Goal: Task Accomplishment & Management: Manage account settings

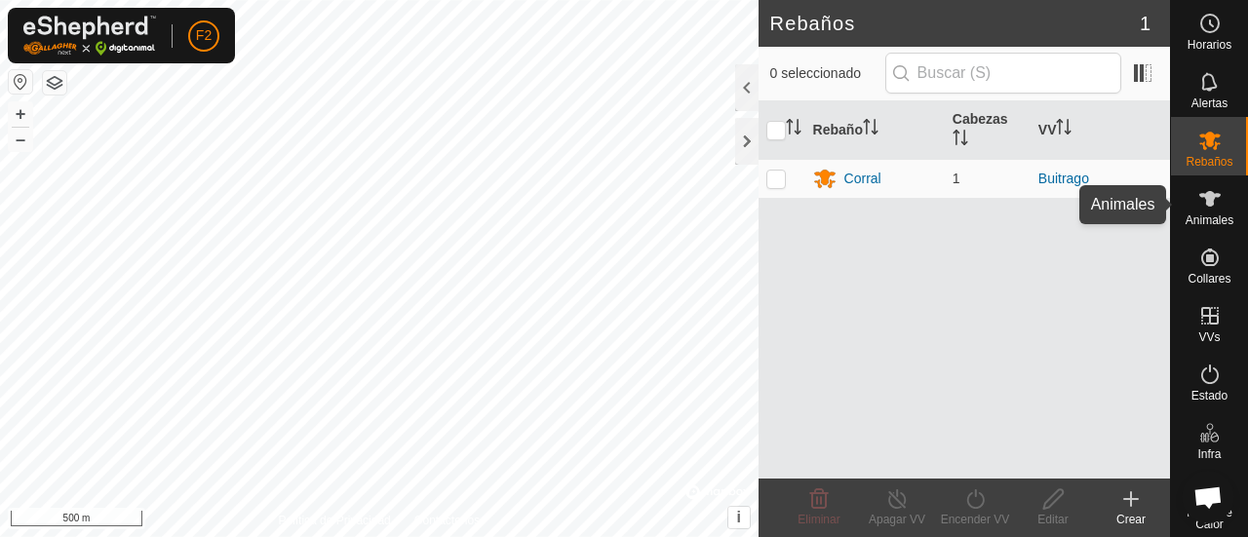
click at [1190, 221] on span "Animales" at bounding box center [1209, 220] width 48 height 12
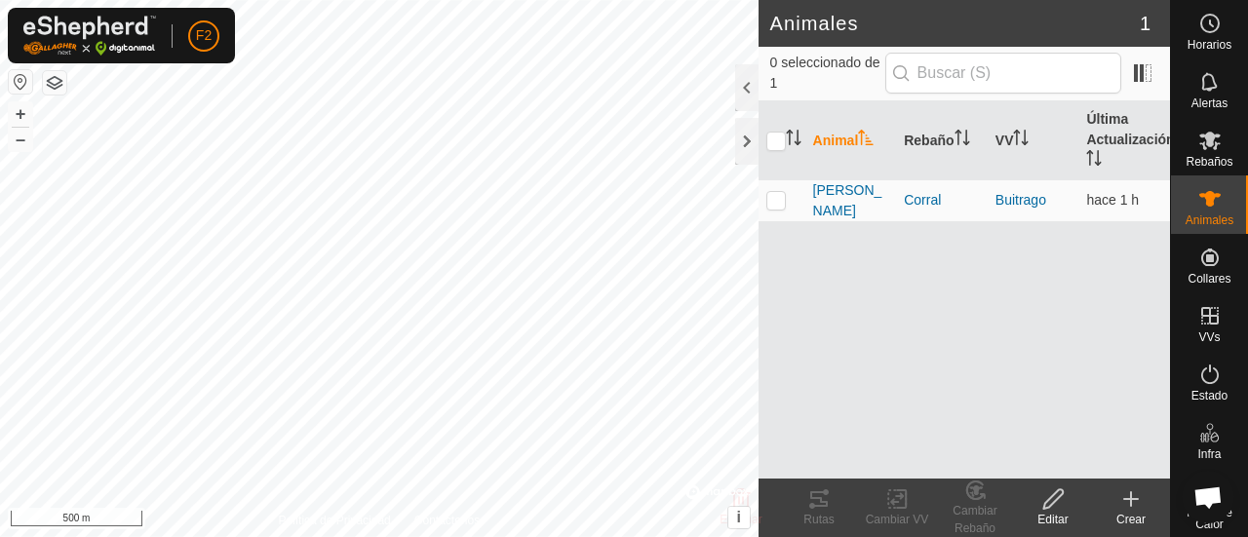
click at [1134, 512] on div "Crear" at bounding box center [1131, 520] width 78 height 18
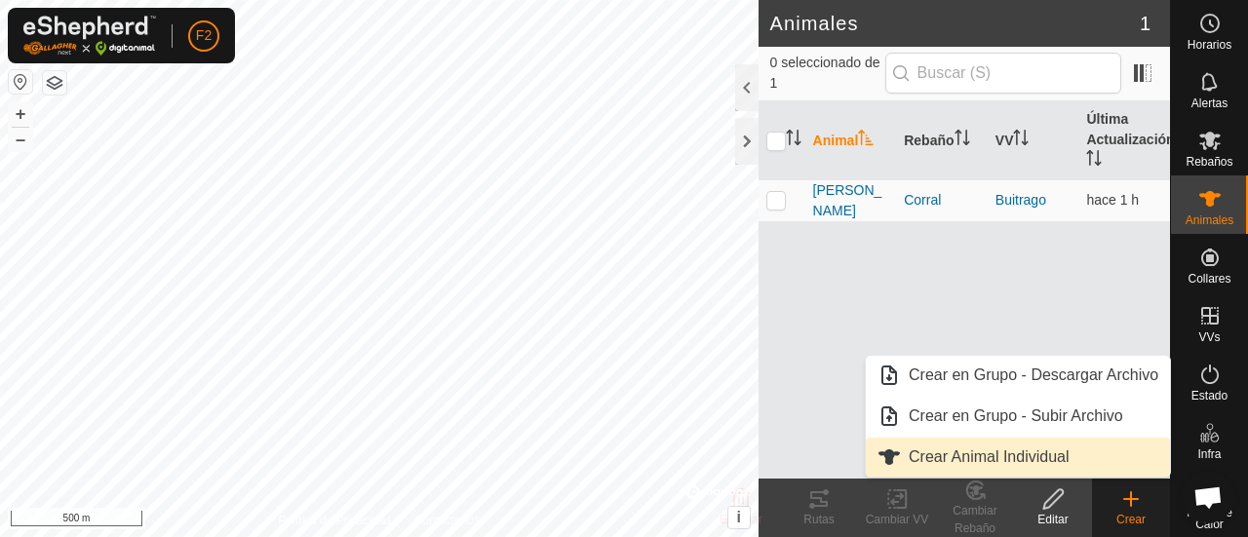
click at [1084, 453] on link "Crear Animal Individual" at bounding box center [1018, 457] width 304 height 39
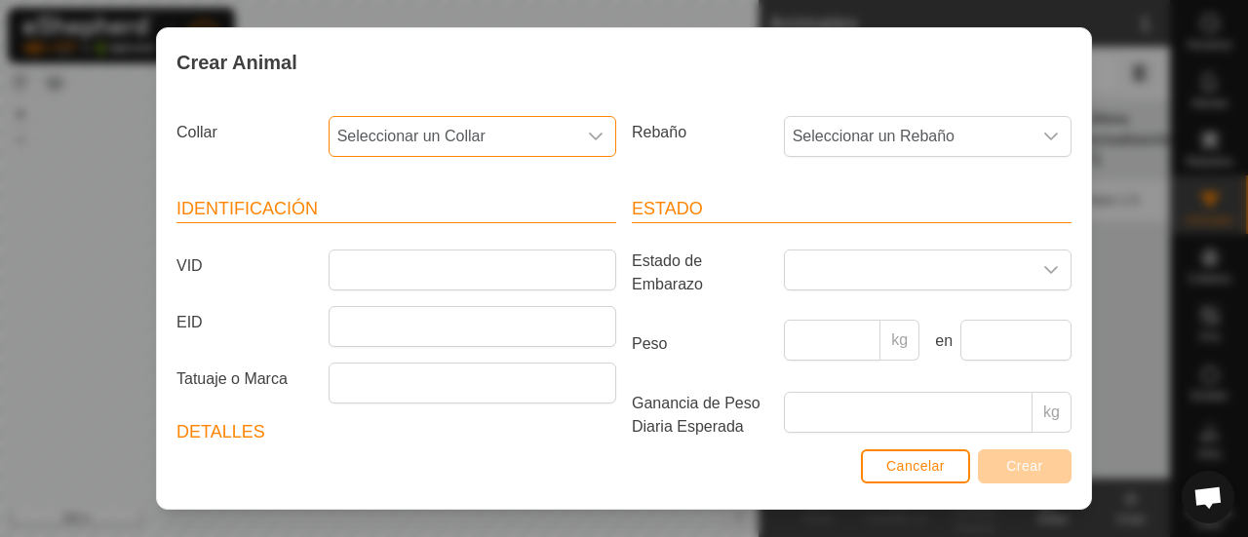
click at [509, 132] on span "Seleccionar un Collar" at bounding box center [452, 136] width 247 height 39
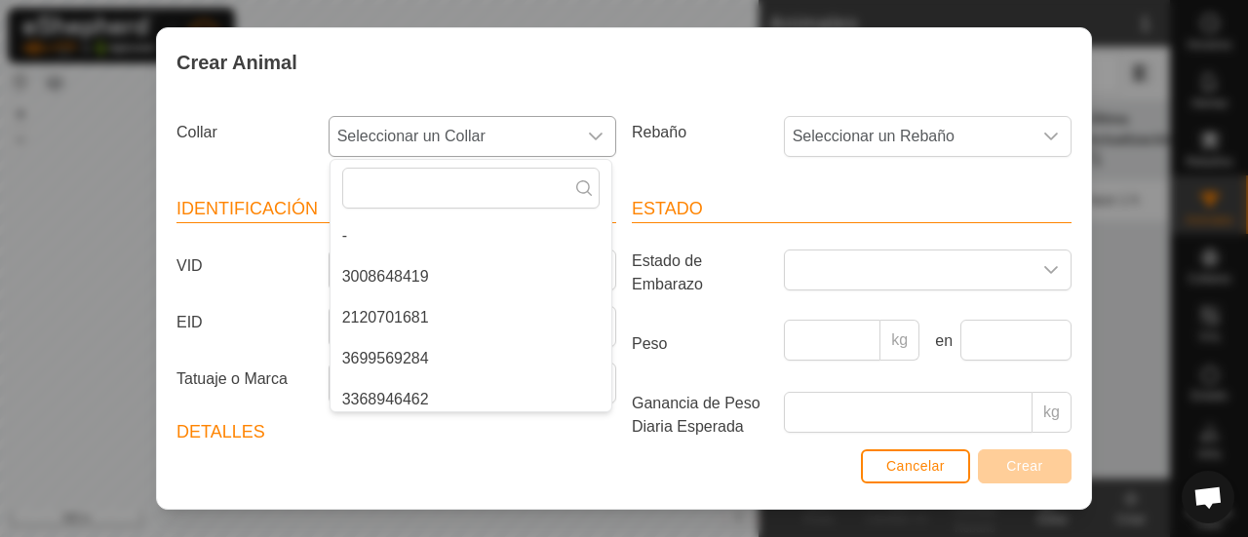
click at [577, 329] on li "2120701681" at bounding box center [470, 317] width 281 height 39
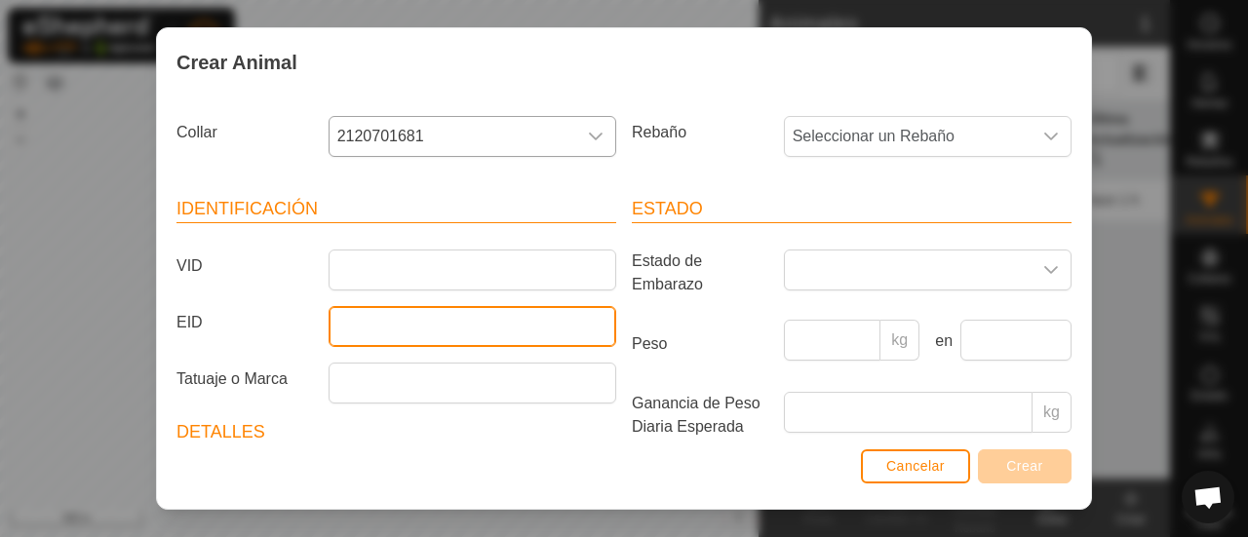
click at [577, 329] on input "EID" at bounding box center [473, 326] width 288 height 41
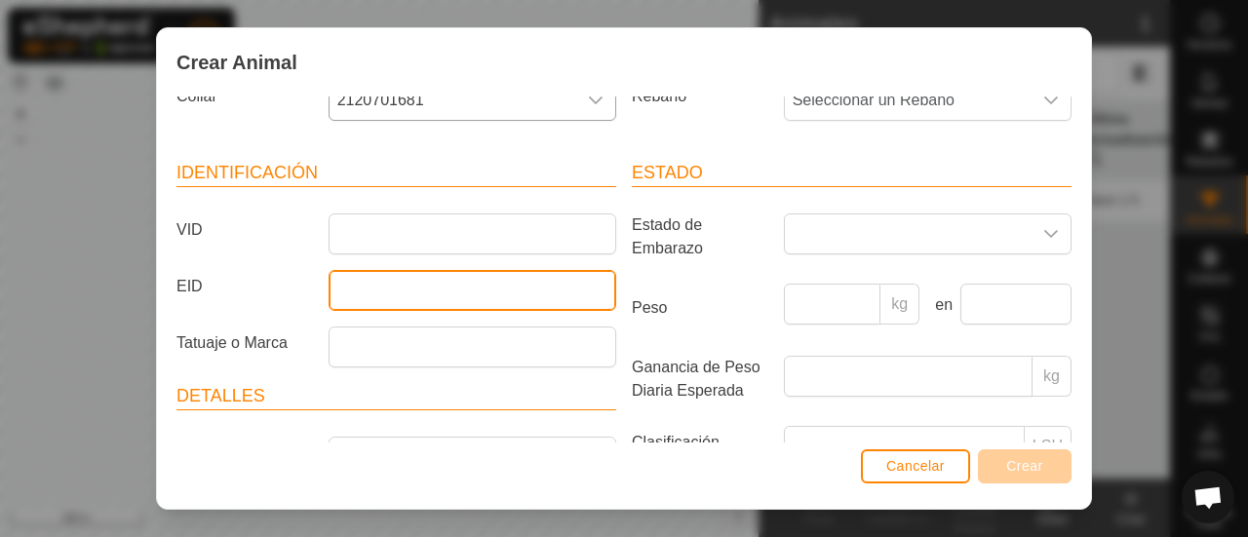
scroll to position [5, 0]
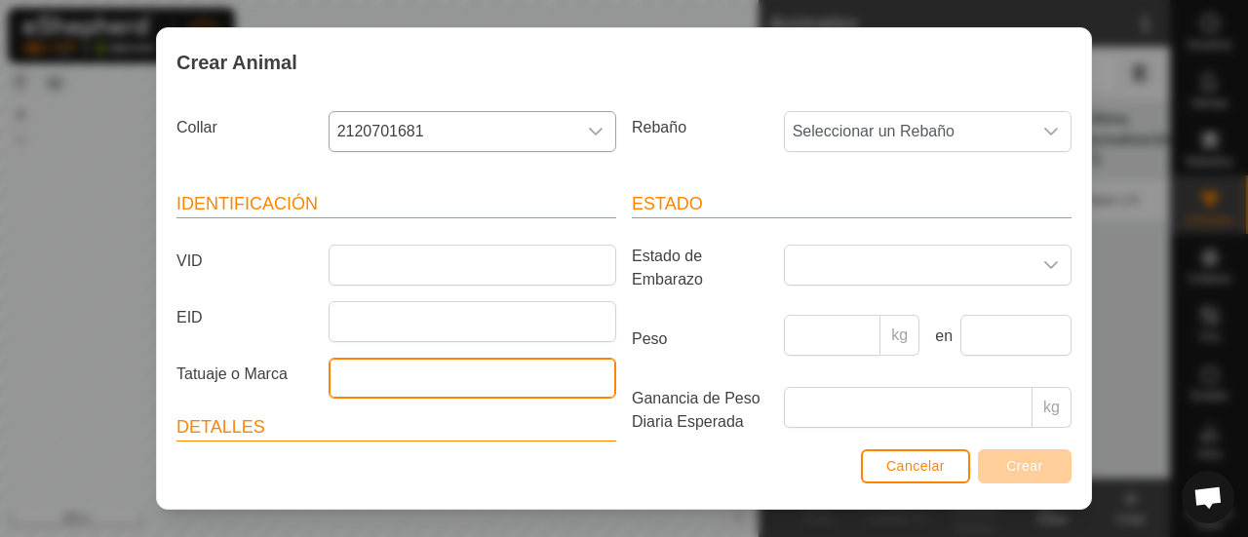
click at [468, 381] on input "Tatuaje o Marca" at bounding box center [473, 378] width 288 height 41
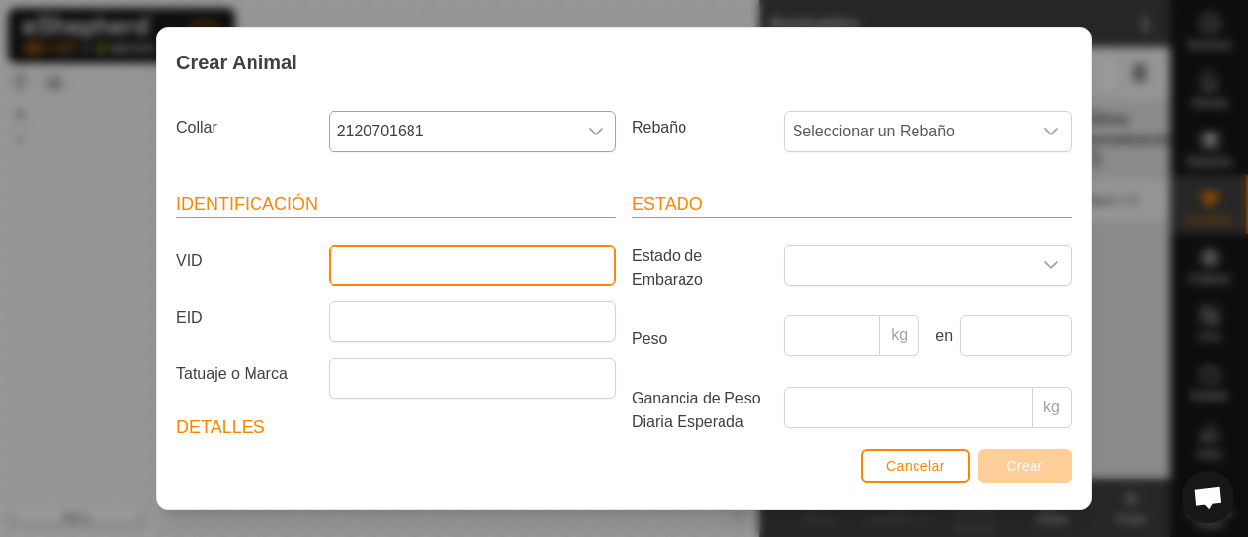
click at [423, 267] on input "VID" at bounding box center [473, 265] width 288 height 41
type input "NEFERTARI"
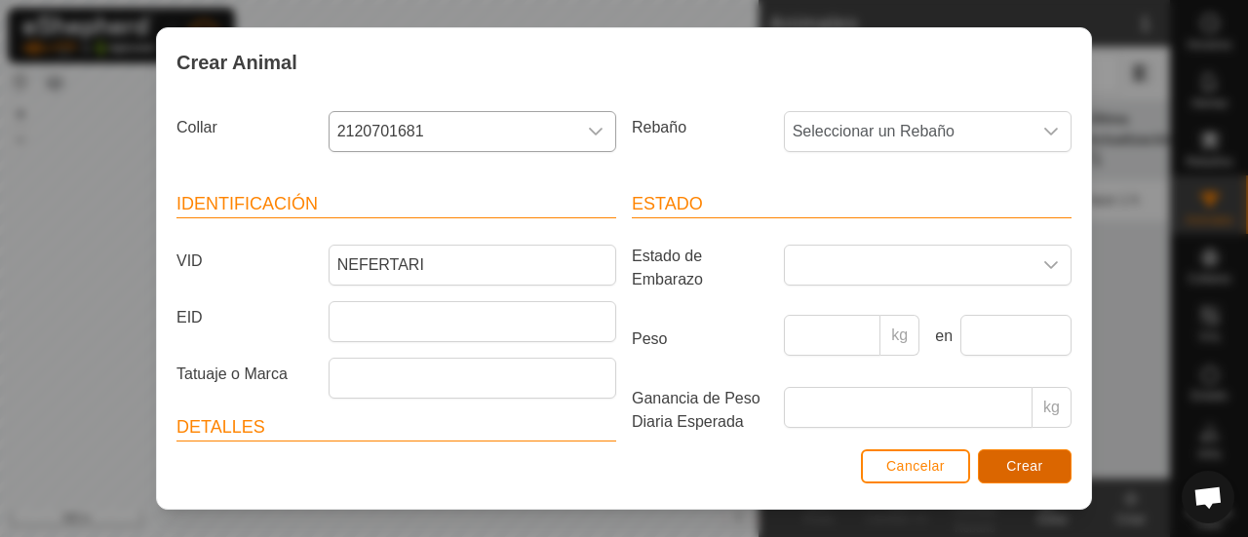
click at [1016, 466] on span "Crear" at bounding box center [1024, 466] width 37 height 16
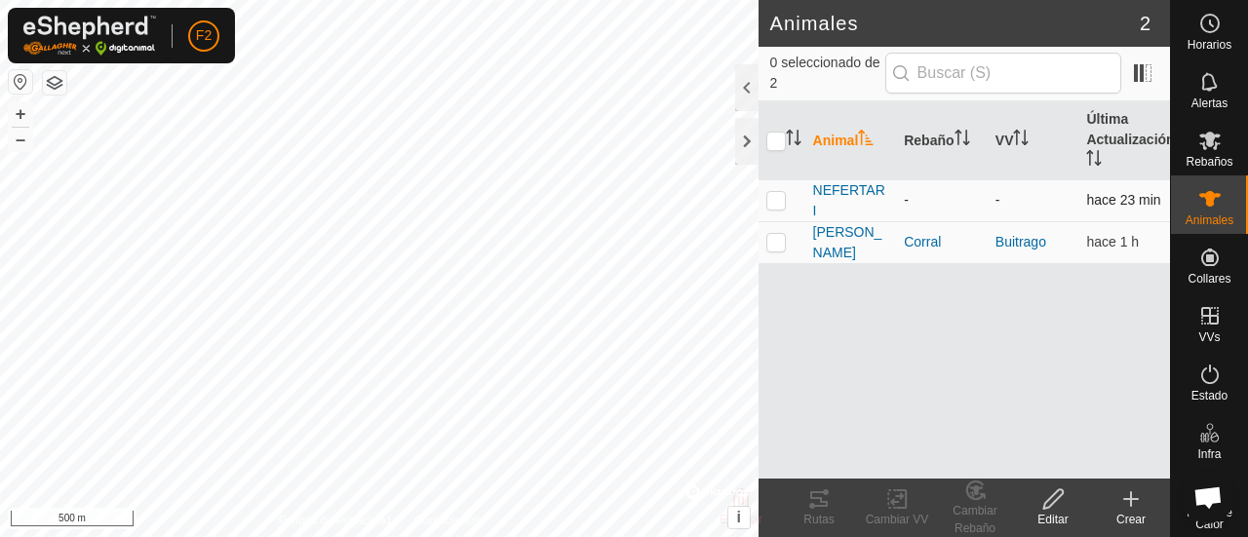
click at [773, 201] on p-checkbox at bounding box center [775, 200] width 19 height 16
click at [985, 519] on div "Cambiar Rebaño" at bounding box center [975, 519] width 78 height 35
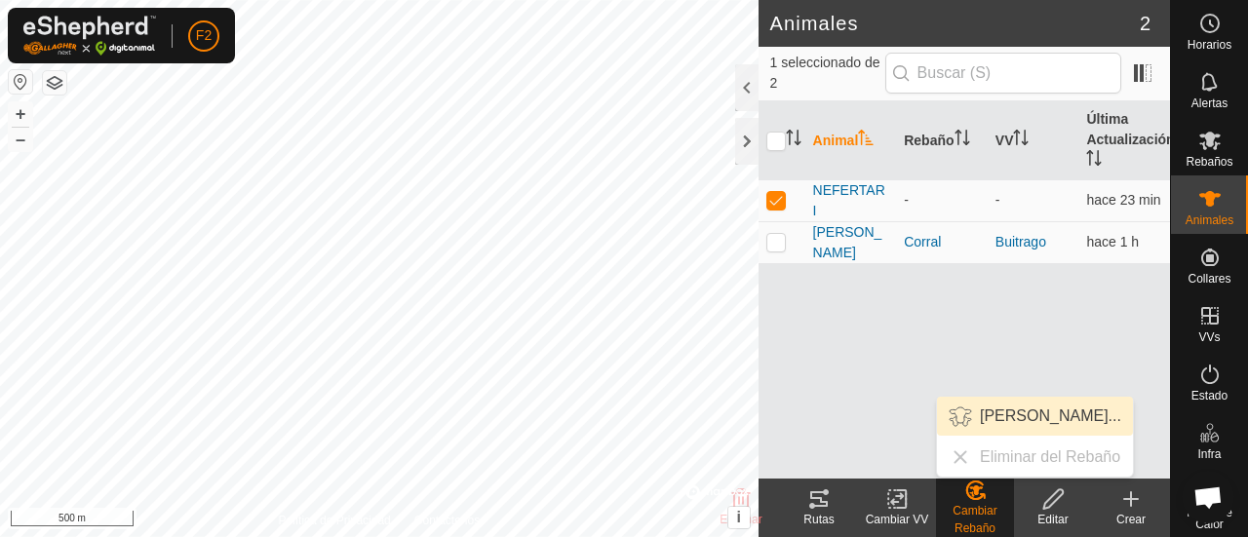
click at [1044, 403] on link "[PERSON_NAME]..." at bounding box center [1035, 416] width 196 height 39
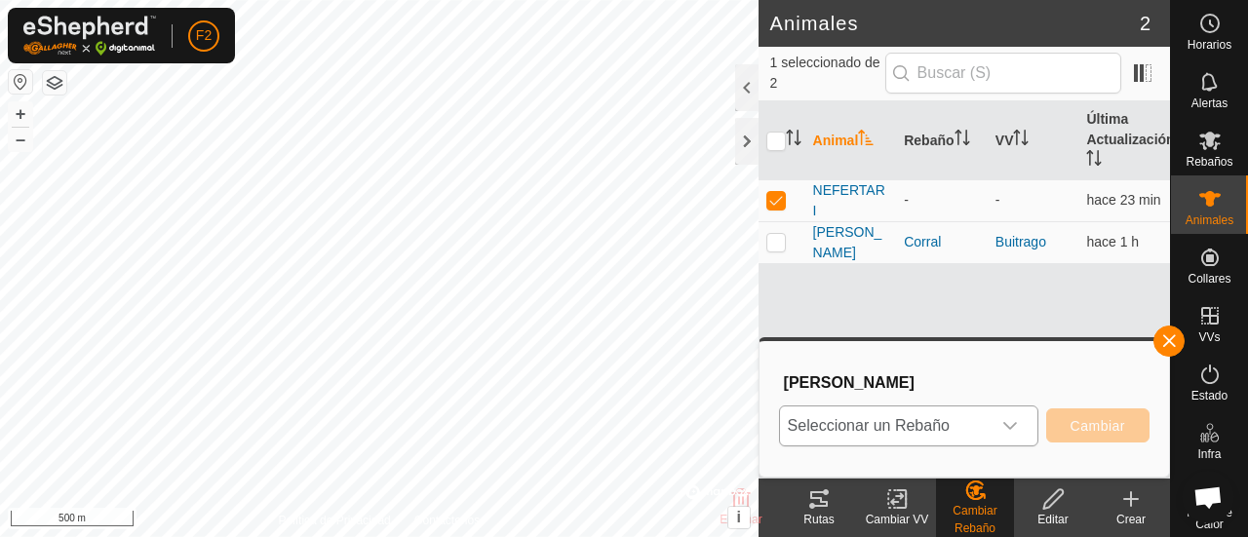
click at [977, 419] on span "Seleccionar un Rebaño" at bounding box center [885, 425] width 211 height 39
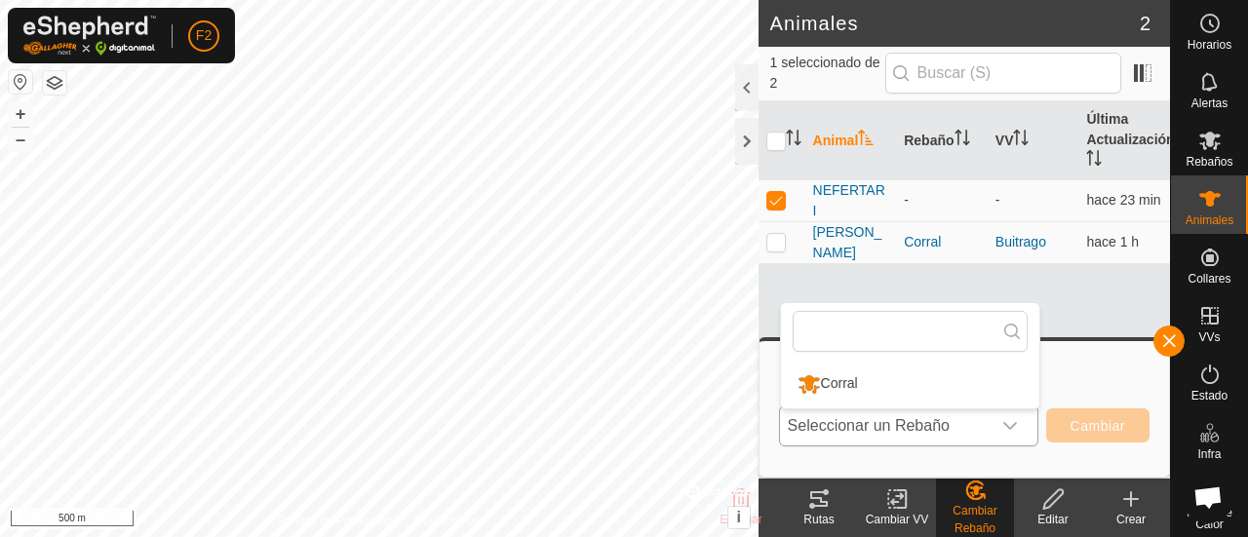
click at [895, 380] on li "Corral" at bounding box center [910, 384] width 258 height 49
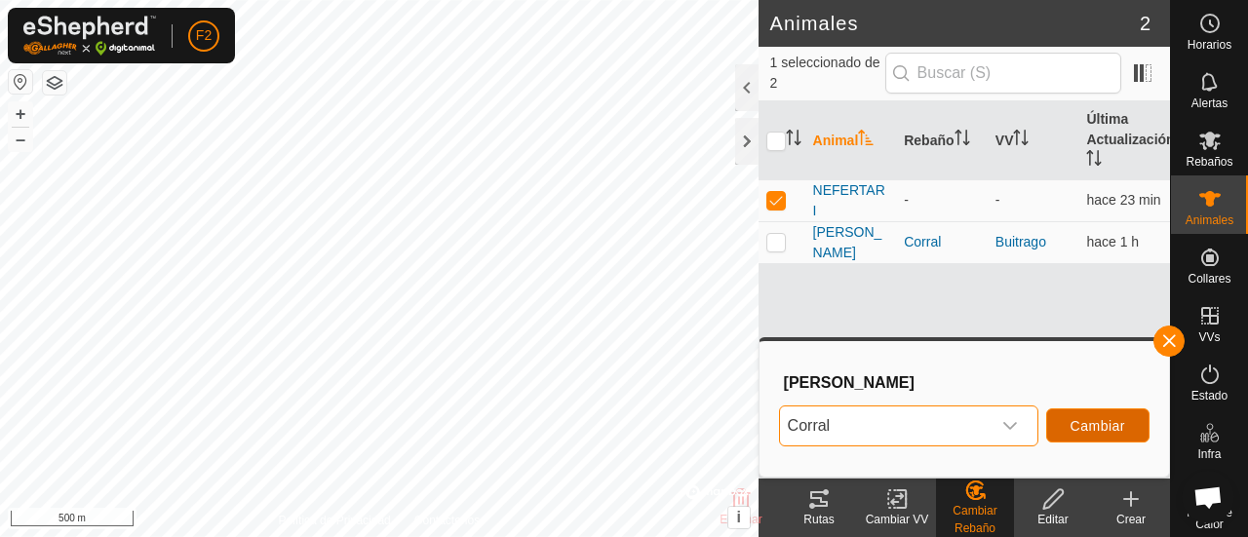
click at [1098, 418] on span "Cambiar" at bounding box center [1097, 426] width 55 height 16
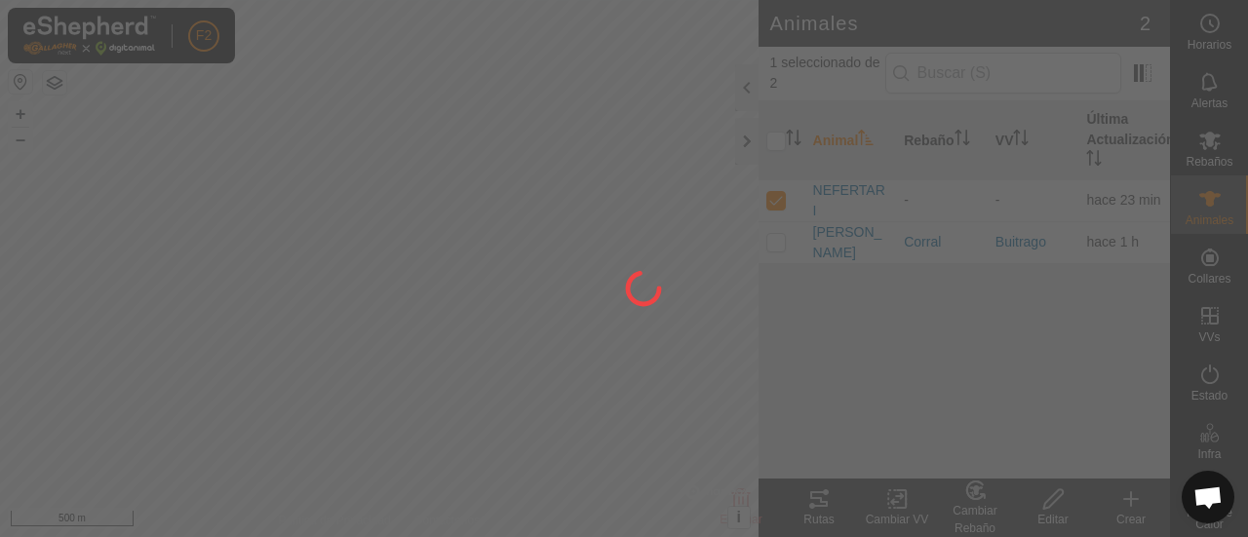
checkbox input "false"
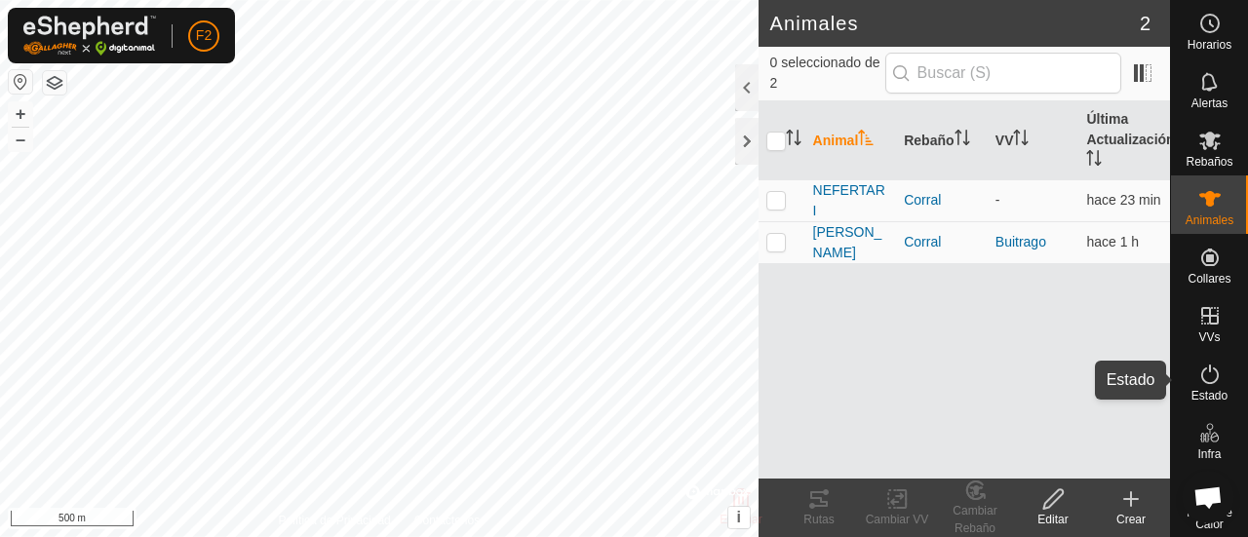
click at [1202, 371] on icon at bounding box center [1209, 374] width 23 height 23
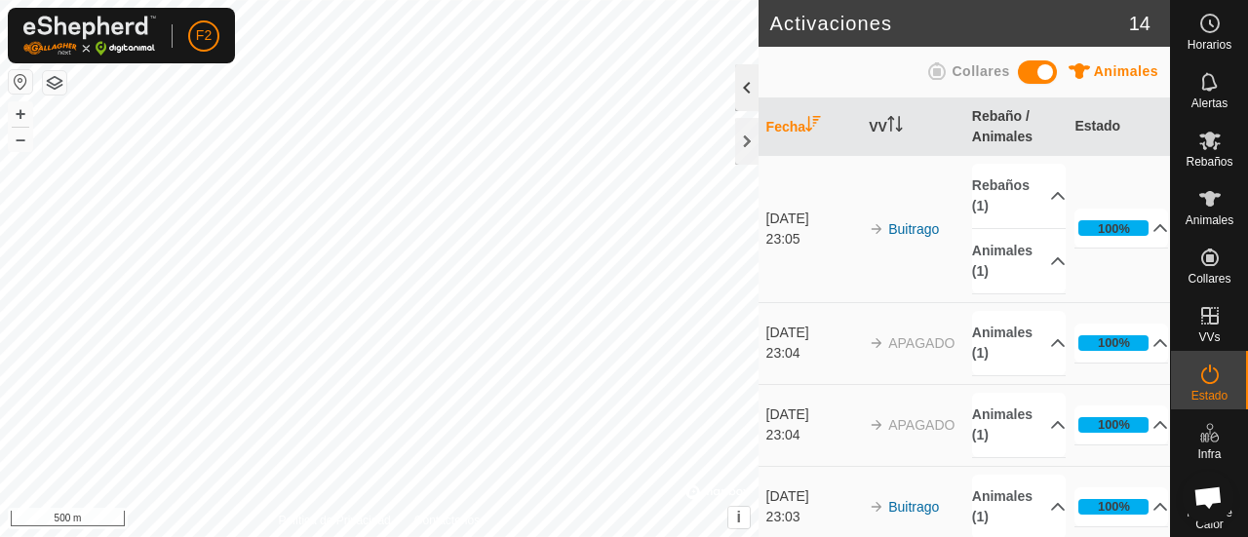
click at [749, 67] on div "Activaciones 14 Animales Collares Fecha VV Rebaño / Animales Estado 10 sept 202…" at bounding box center [585, 268] width 1170 height 537
click at [745, 136] on div at bounding box center [746, 141] width 23 height 47
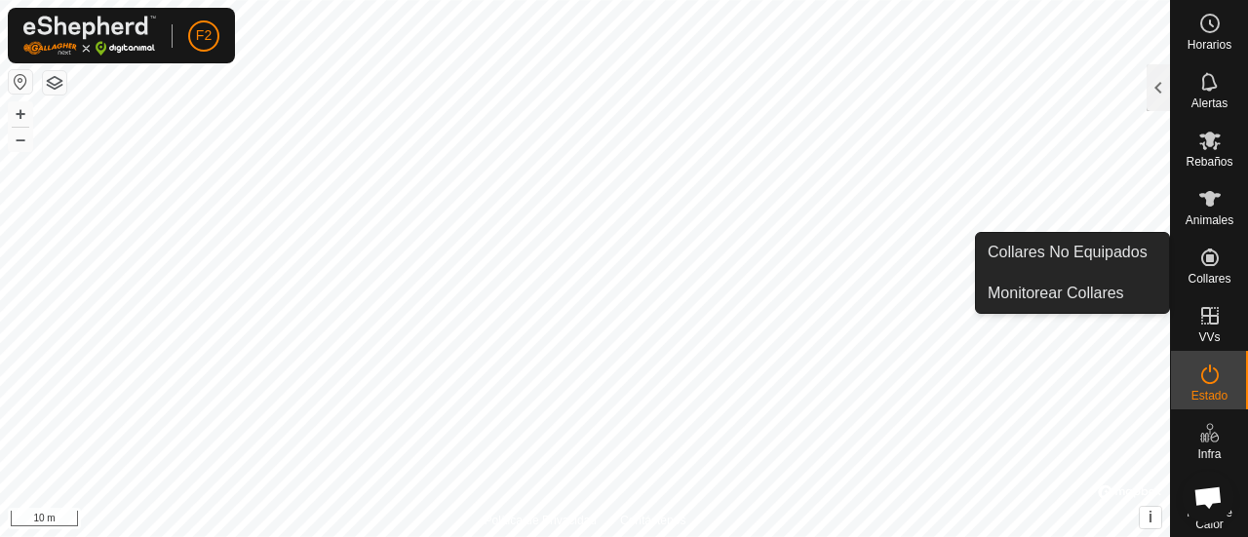
click at [1198, 258] on icon at bounding box center [1209, 257] width 23 height 23
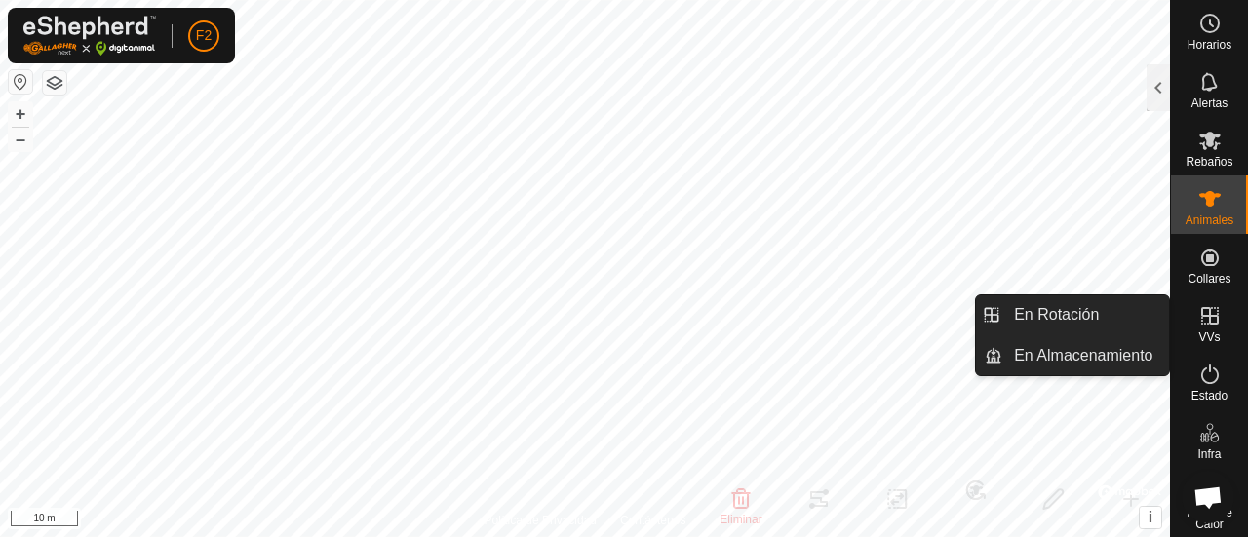
click at [1211, 331] on span "VVs" at bounding box center [1208, 337] width 21 height 12
click at [1198, 325] on icon at bounding box center [1209, 315] width 23 height 23
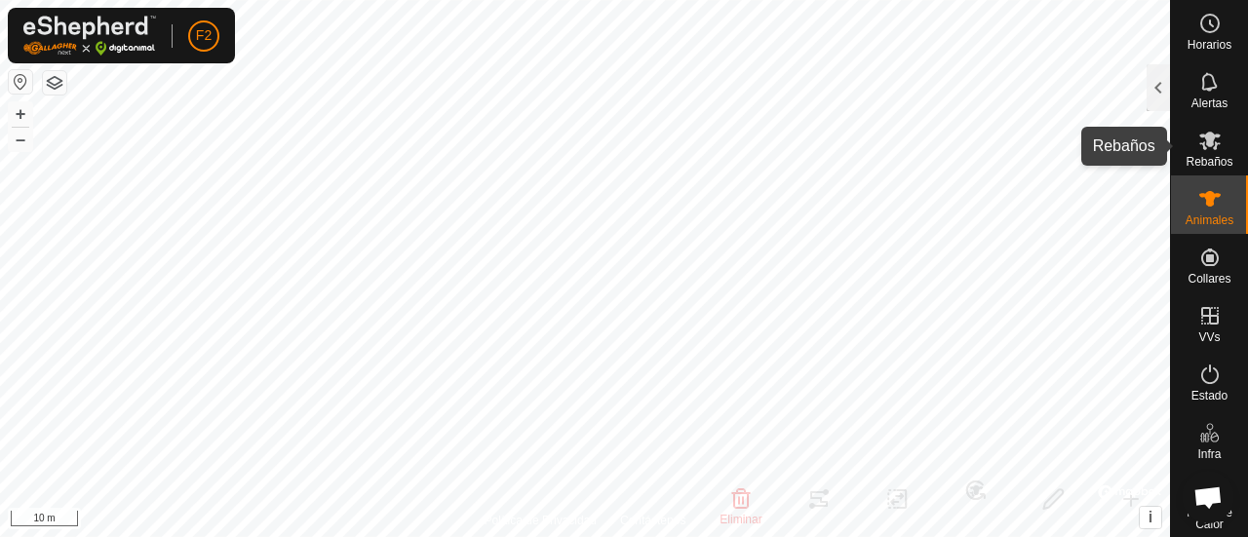
click at [1207, 152] on es-mob-svg-icon at bounding box center [1209, 140] width 35 height 31
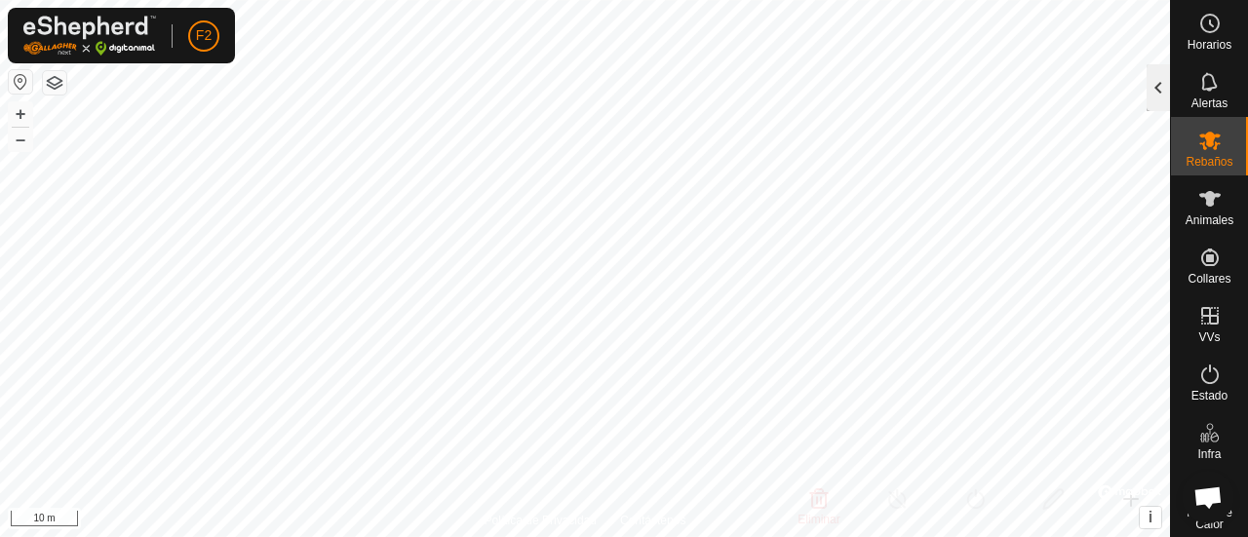
click at [1161, 92] on div at bounding box center [1157, 87] width 23 height 47
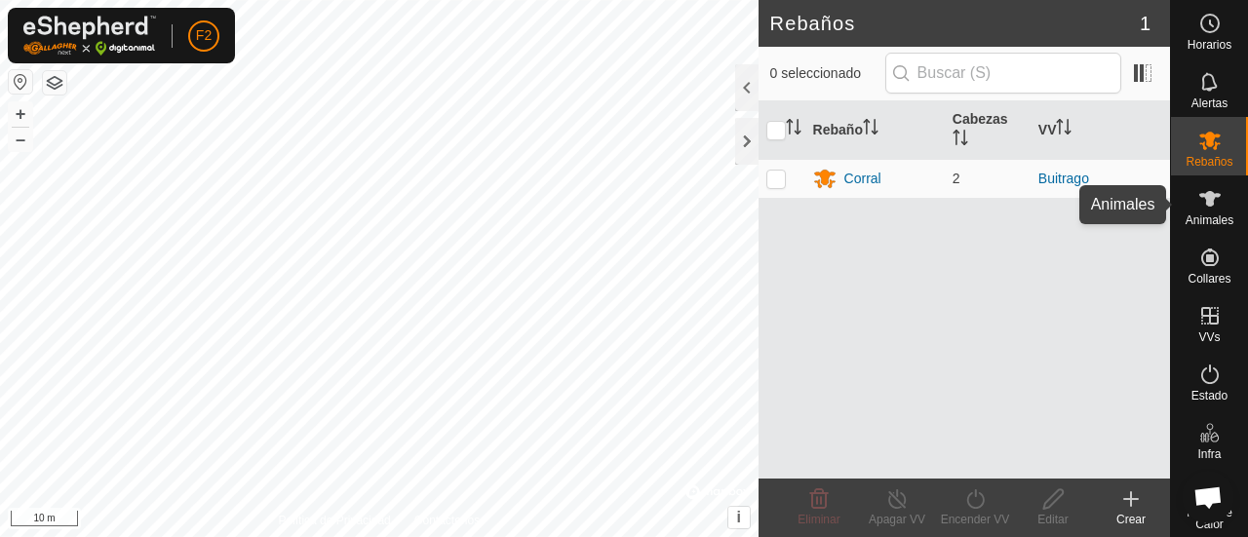
click at [1214, 202] on es-animals-svg-icon at bounding box center [1209, 198] width 35 height 31
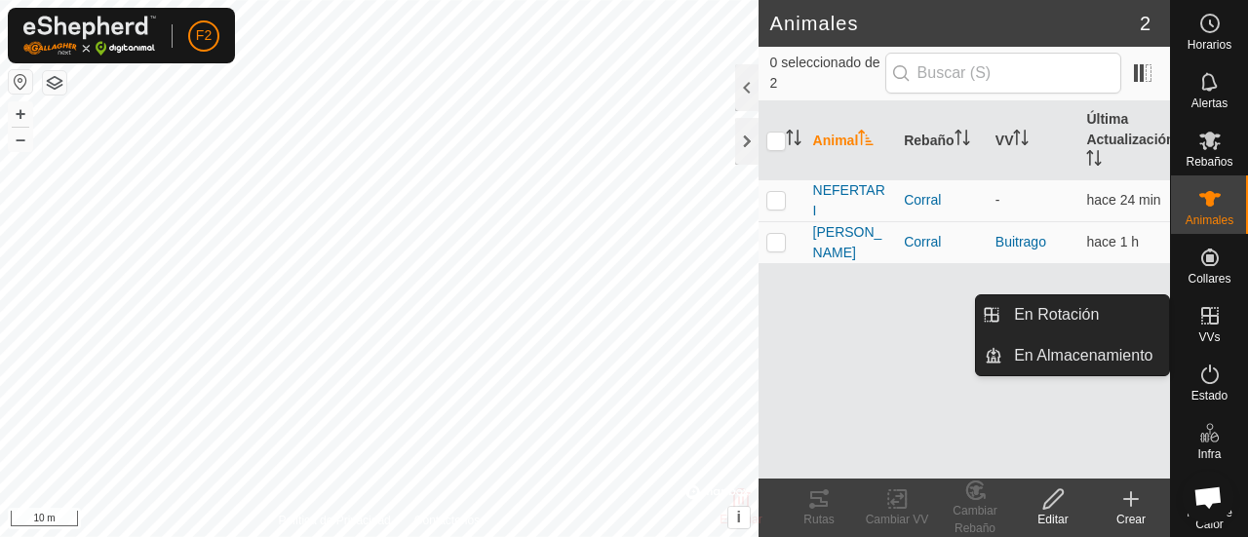
click at [1207, 314] on icon at bounding box center [1209, 315] width 23 height 23
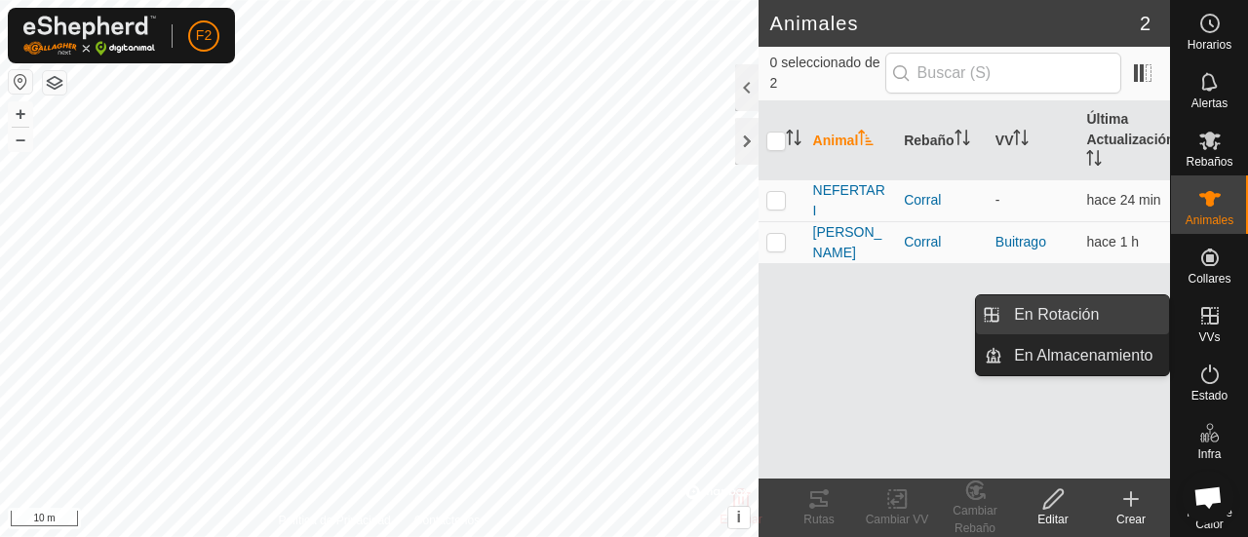
click at [1131, 321] on link "En Rotación" at bounding box center [1085, 314] width 167 height 39
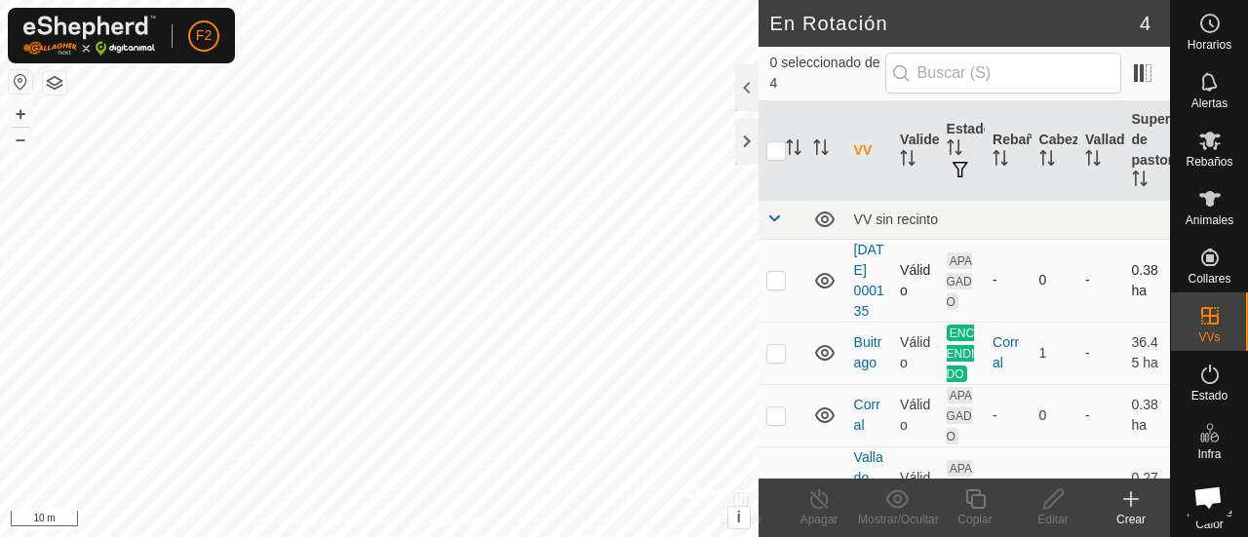
scroll to position [15, 0]
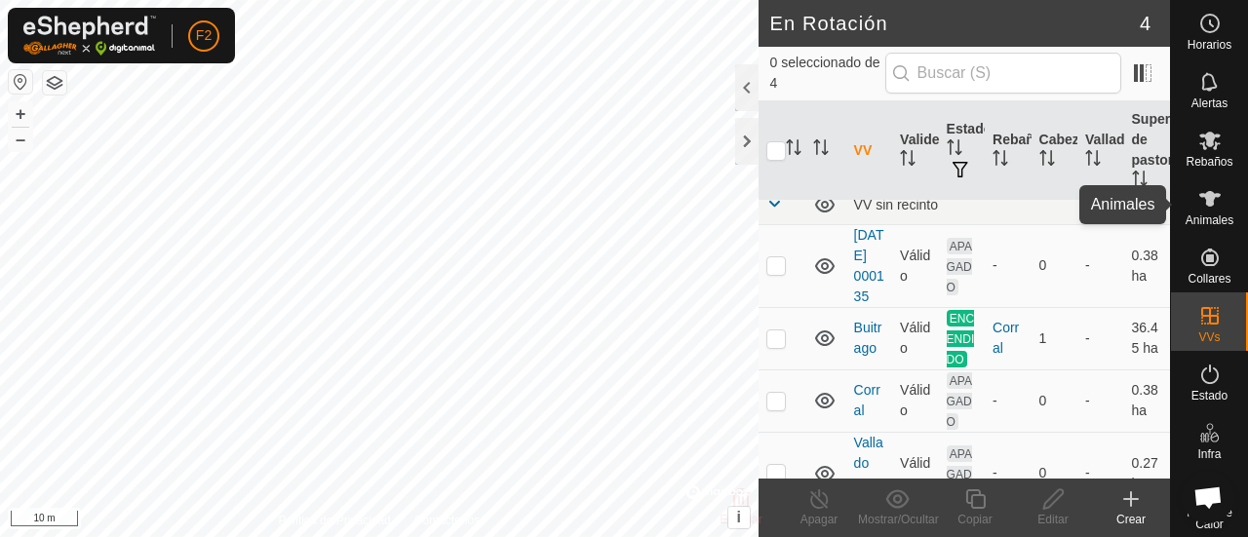
click at [1210, 215] on span "Animales" at bounding box center [1209, 220] width 48 height 12
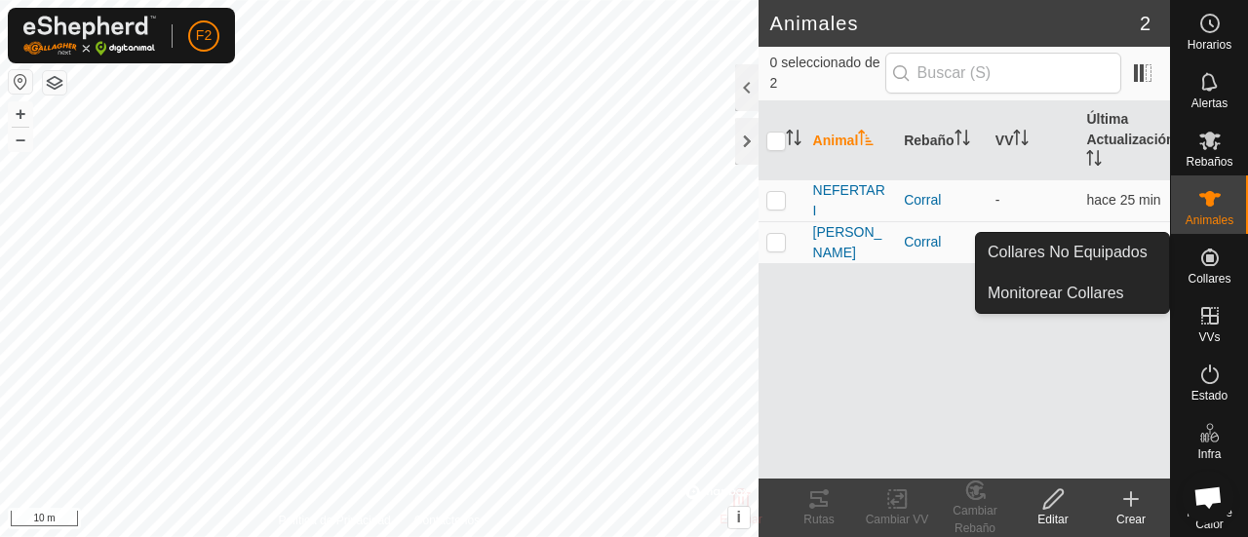
click at [1210, 262] on icon at bounding box center [1209, 257] width 23 height 23
click at [1129, 287] on link "Monitorear Collares" at bounding box center [1072, 293] width 193 height 39
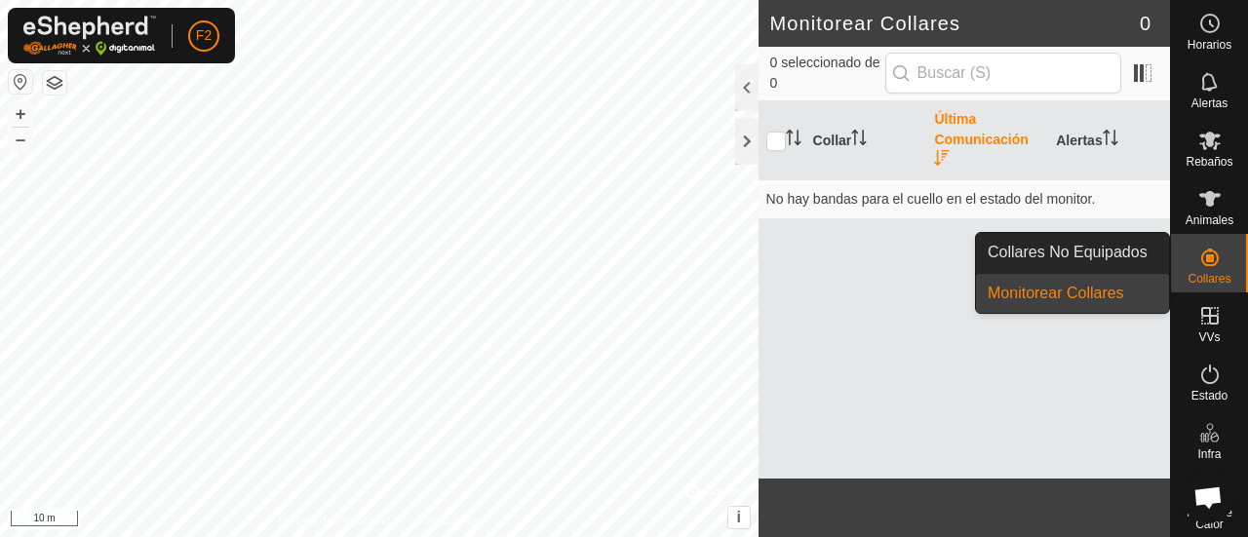
click at [1212, 271] on es-neckbands-svg-icon at bounding box center [1209, 257] width 35 height 31
click at [1125, 258] on link "Collares No Equipados" at bounding box center [1072, 252] width 193 height 39
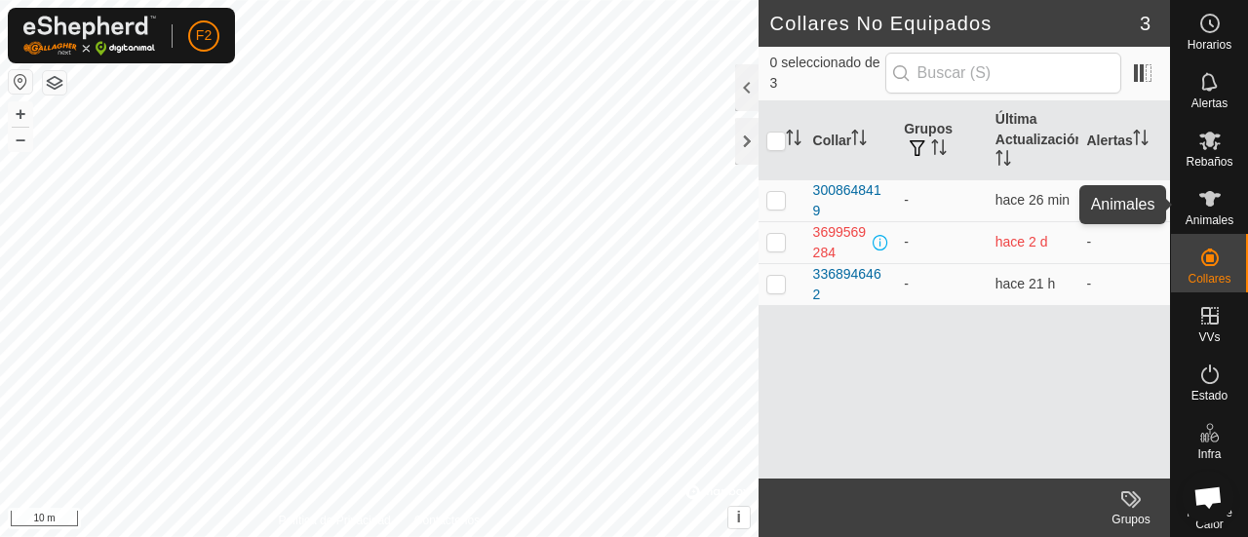
click at [1202, 215] on span "Animales" at bounding box center [1209, 220] width 48 height 12
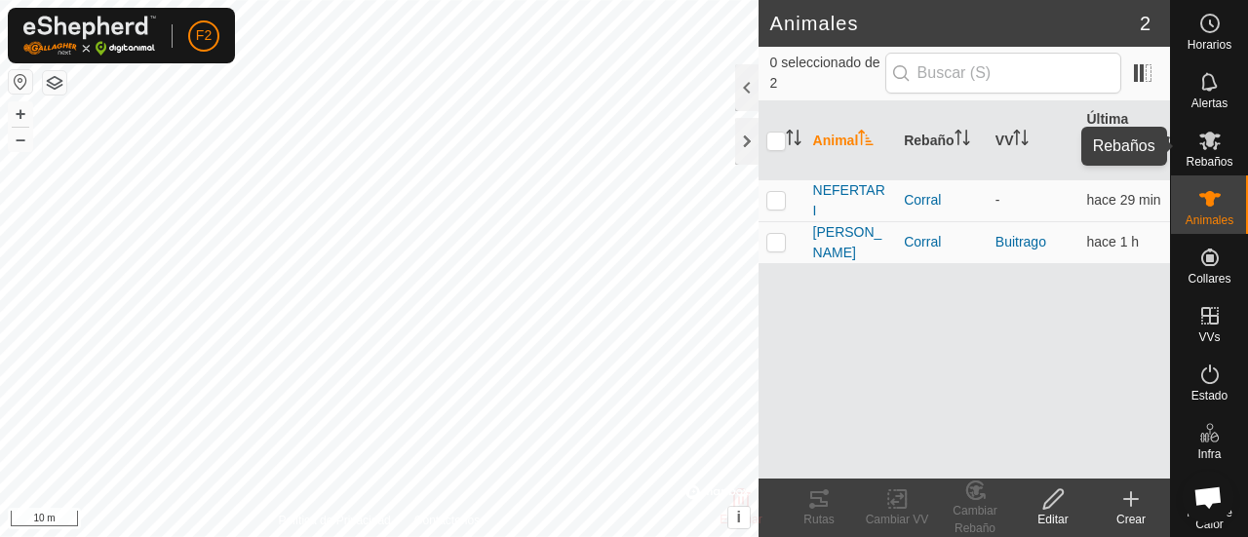
click at [1202, 156] on span "Rebaños" at bounding box center [1208, 162] width 47 height 12
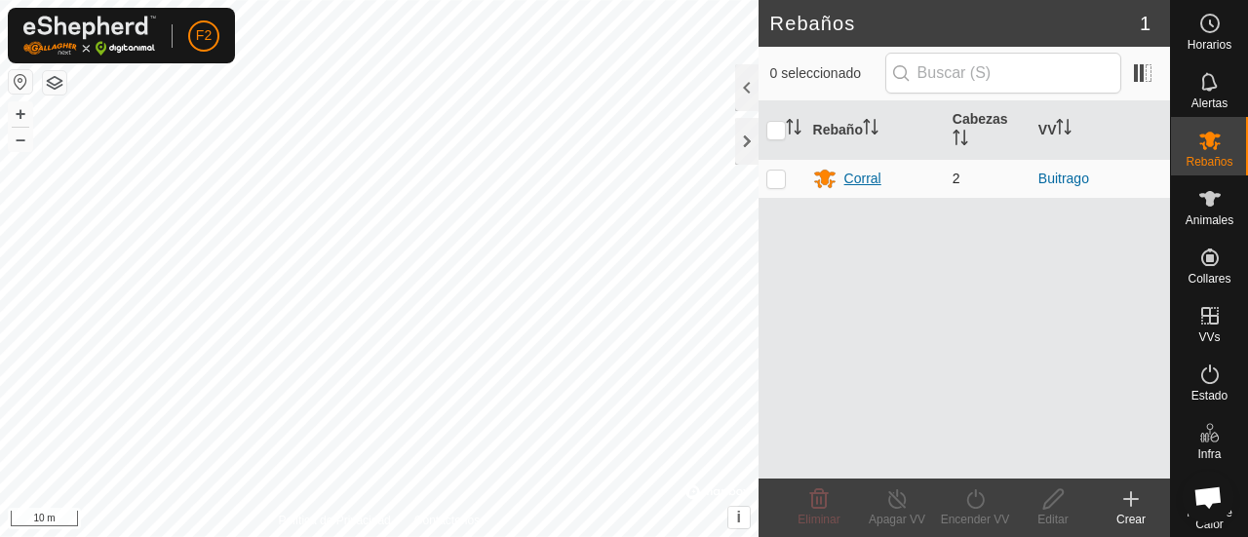
click at [849, 180] on div "Corral" at bounding box center [862, 179] width 37 height 20
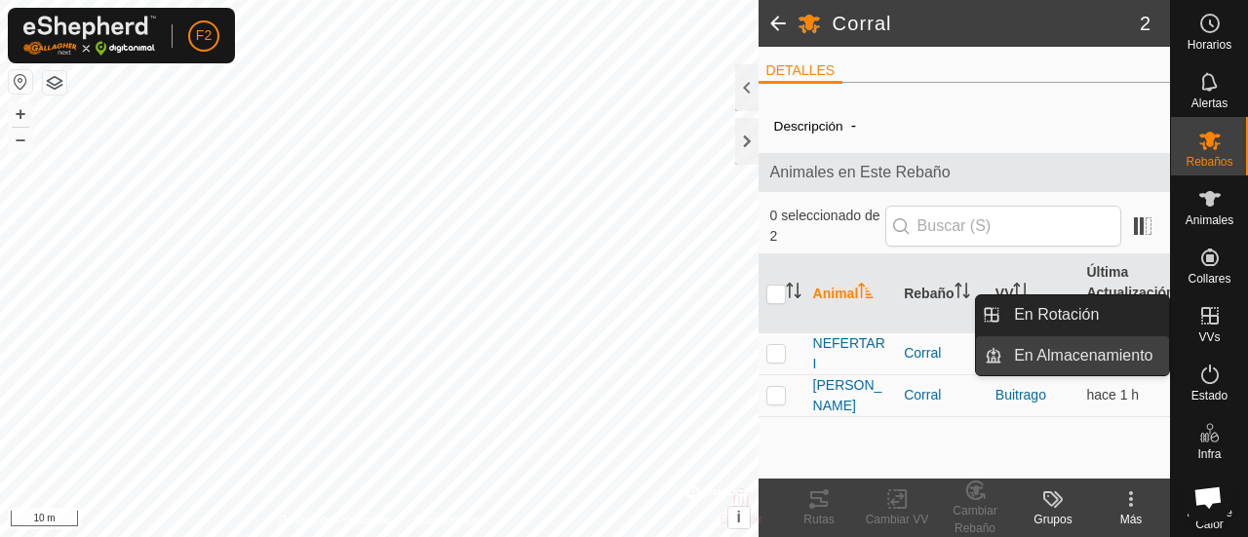
click at [1139, 354] on link "En Almacenamiento" at bounding box center [1085, 355] width 167 height 39
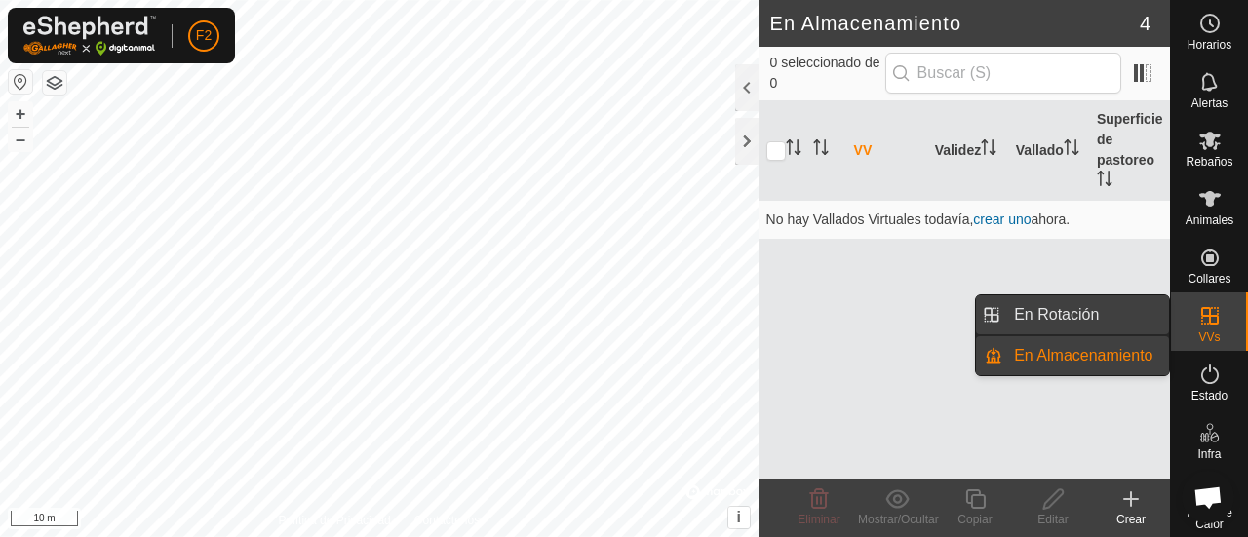
click at [1134, 328] on link "En Rotación" at bounding box center [1085, 314] width 167 height 39
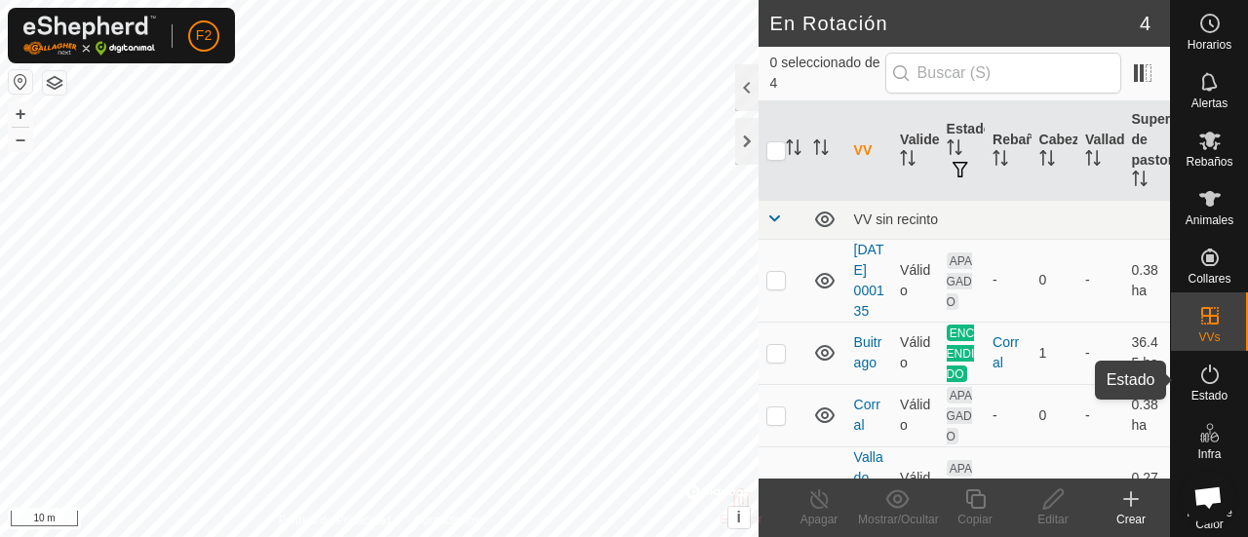
click at [1203, 383] on icon at bounding box center [1210, 374] width 18 height 19
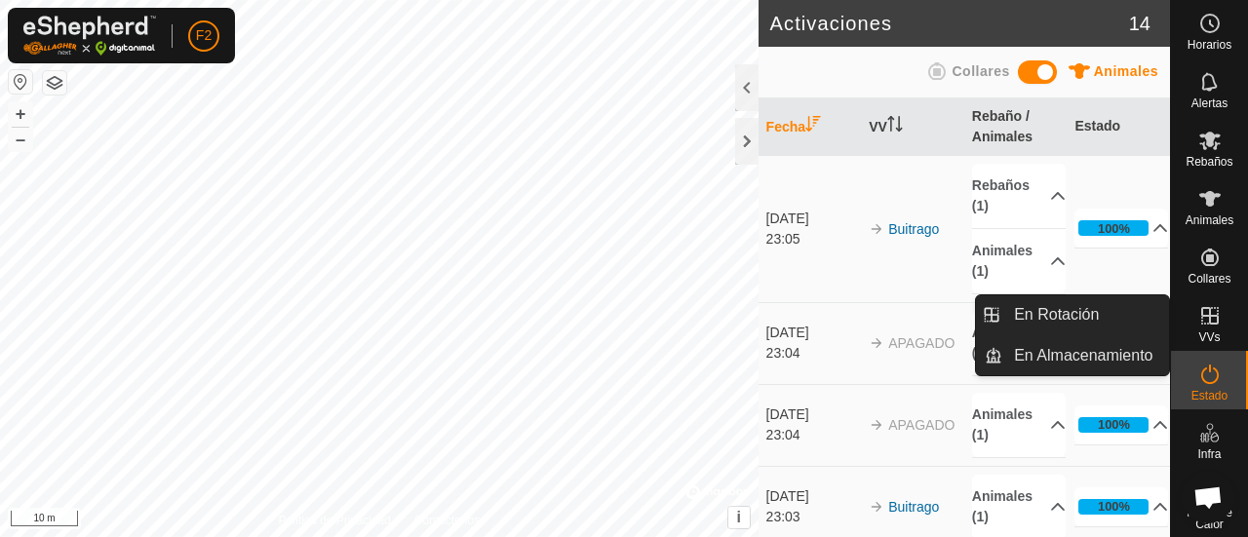
click at [1204, 325] on icon at bounding box center [1210, 316] width 18 height 18
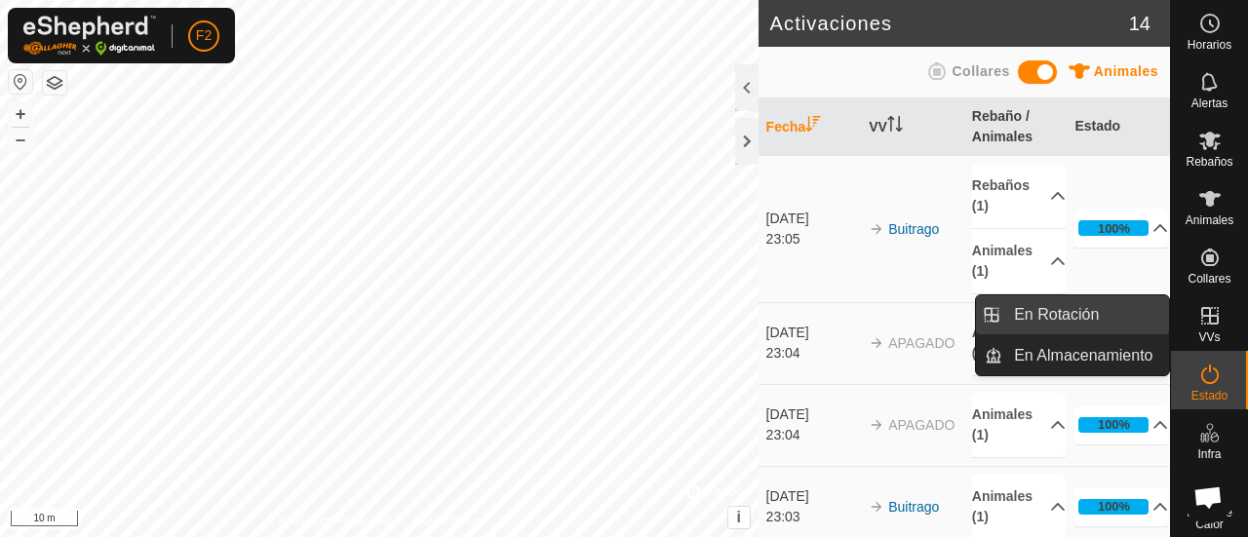
click at [1094, 309] on link "En Rotación" at bounding box center [1085, 314] width 167 height 39
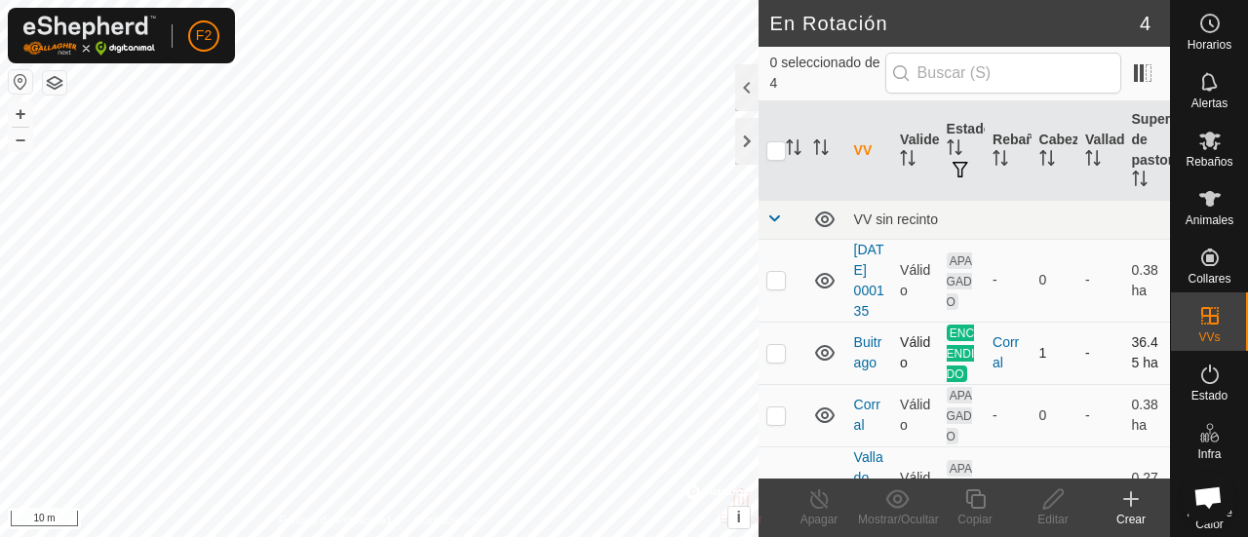
click at [774, 361] on p-checkbox at bounding box center [775, 353] width 19 height 16
checkbox input "true"
click at [820, 510] on icon at bounding box center [819, 498] width 24 height 23
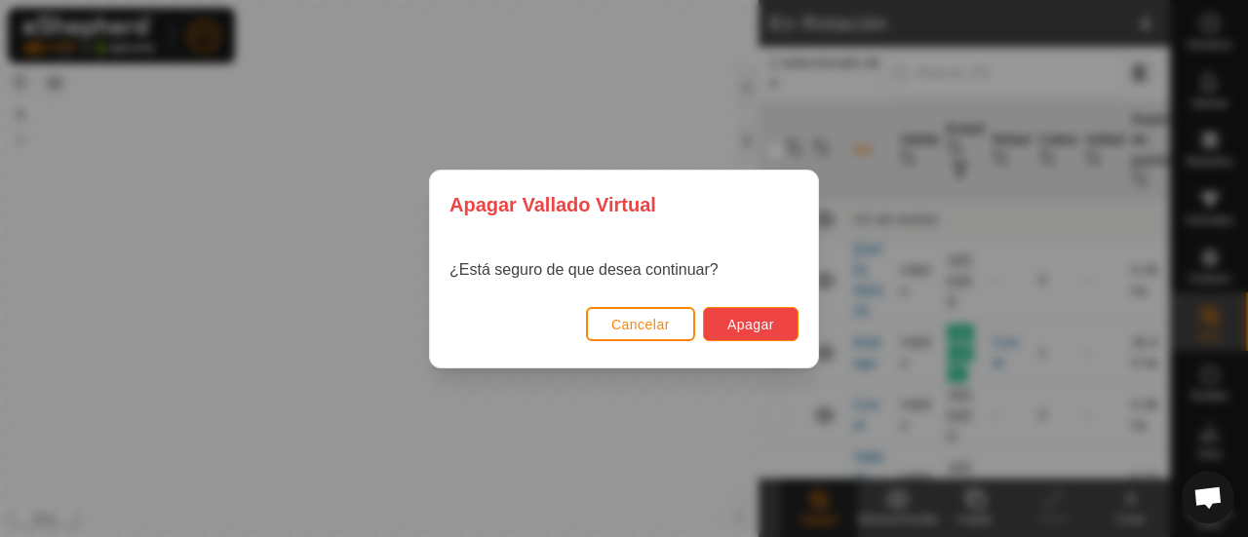
click at [751, 327] on span "Apagar" at bounding box center [750, 325] width 47 height 16
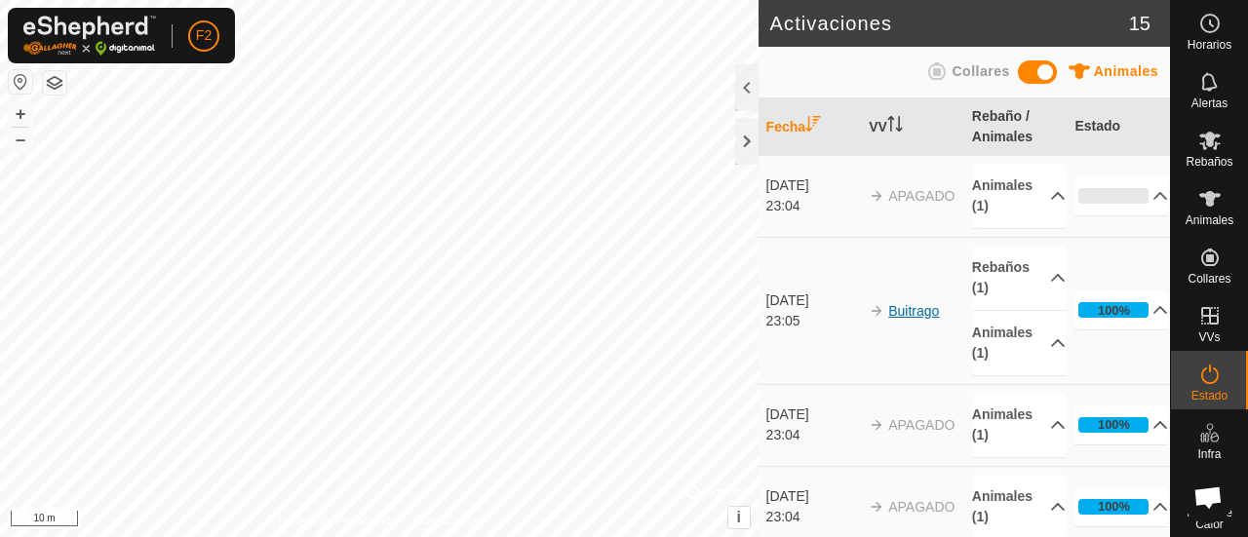
click at [910, 311] on link "Buitrago" at bounding box center [913, 311] width 51 height 16
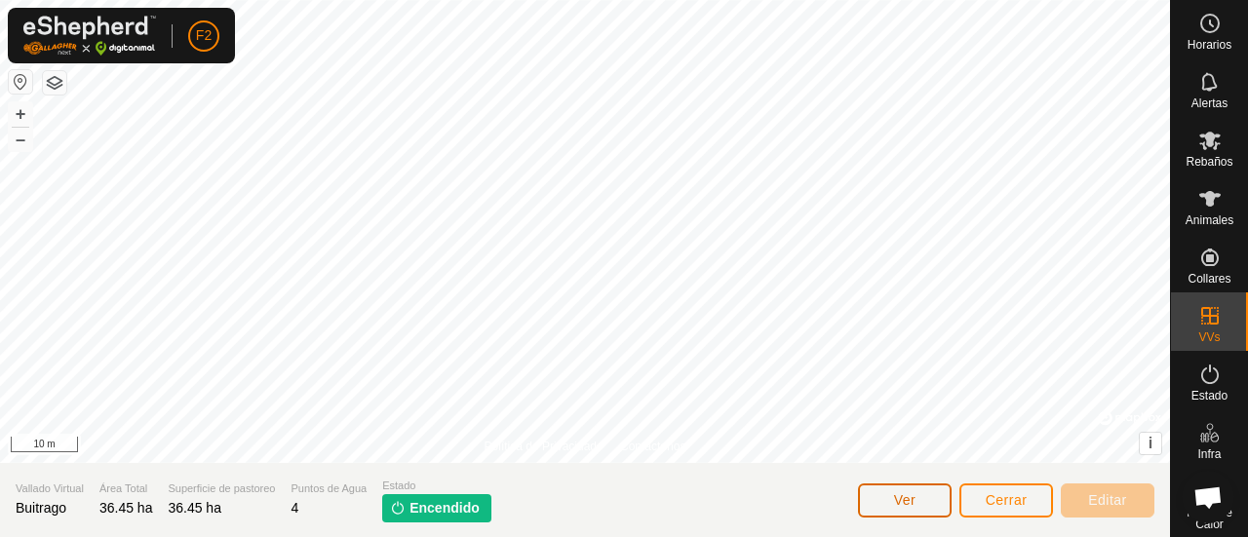
click at [902, 494] on span "Ver" at bounding box center [905, 500] width 22 height 16
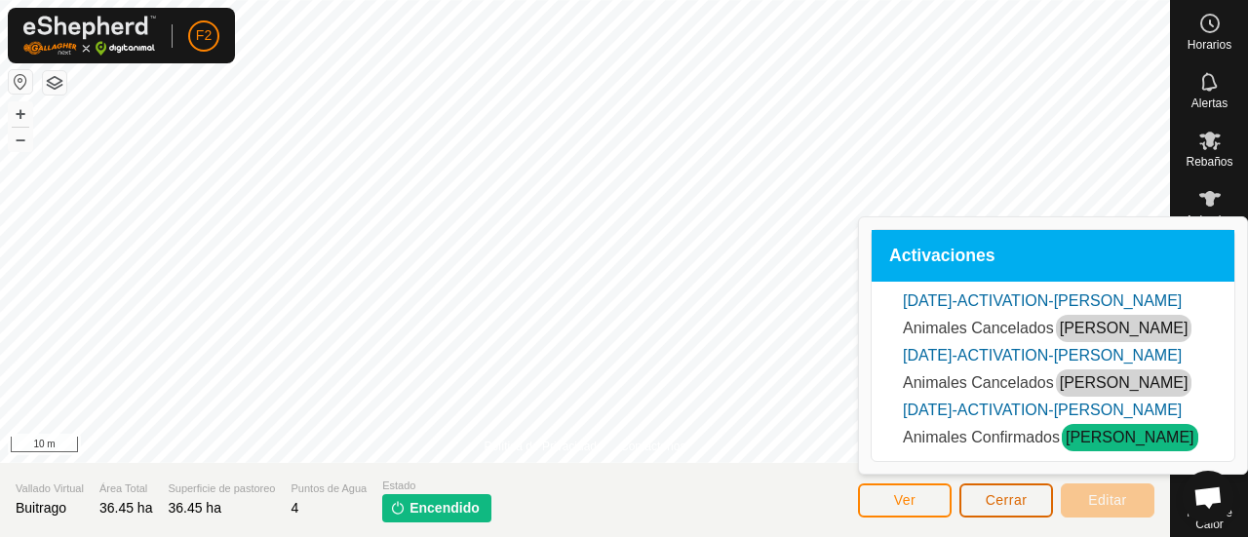
click at [1008, 502] on span "Cerrar" at bounding box center [1007, 500] width 42 height 16
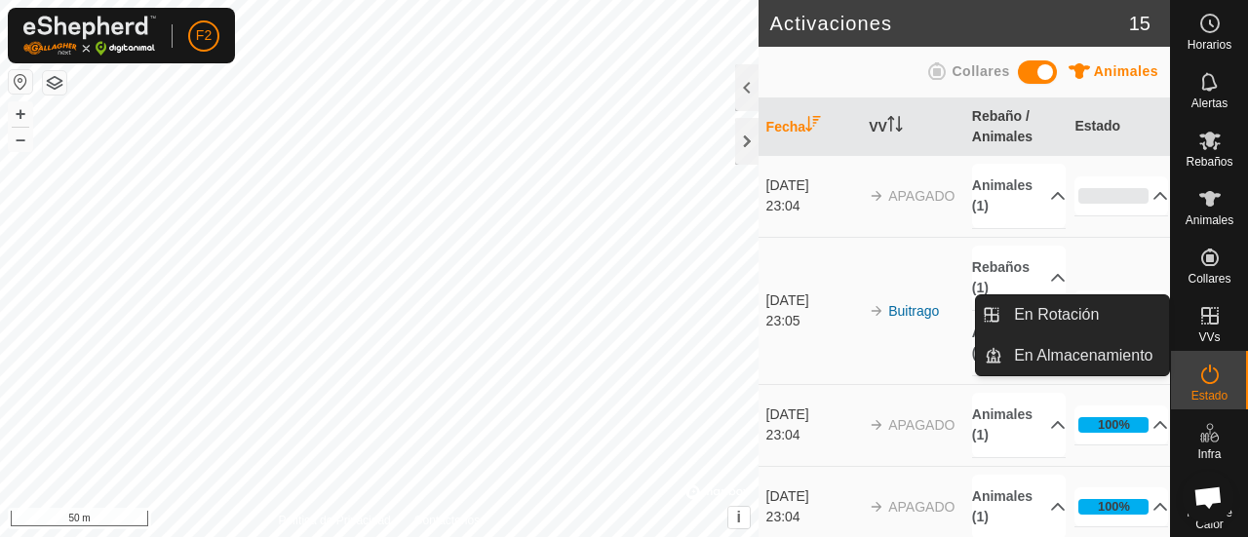
click at [1198, 329] on es-virtualpaddocks-svg-icon at bounding box center [1209, 315] width 35 height 31
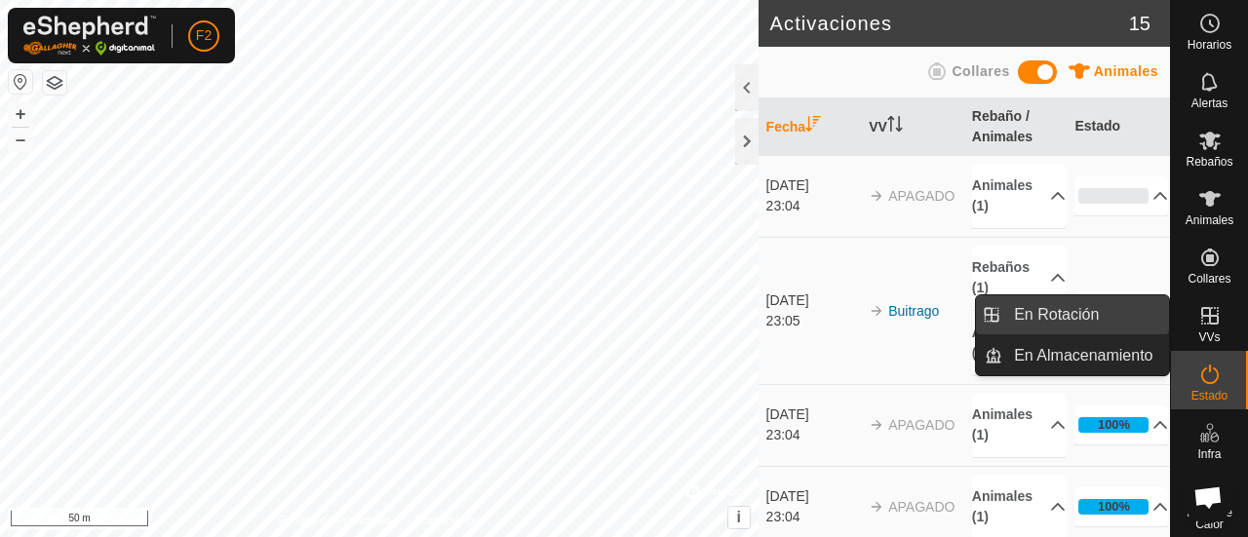
click at [1096, 303] on link "En Rotación" at bounding box center [1085, 314] width 167 height 39
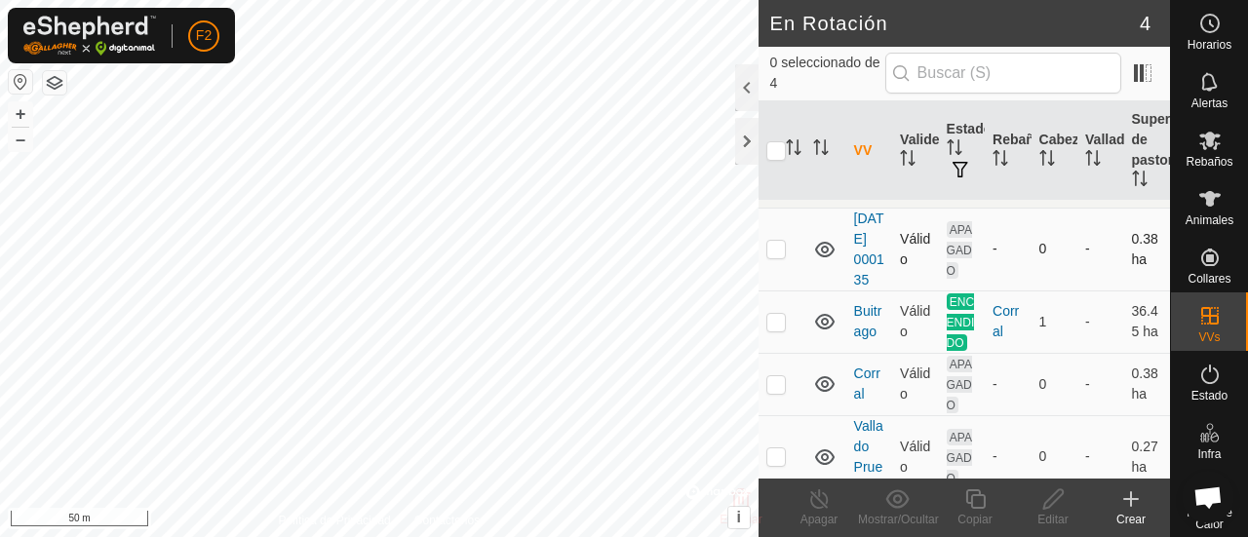
scroll to position [27, 0]
click at [773, 333] on p-checkbox at bounding box center [775, 326] width 19 height 16
checkbox input "true"
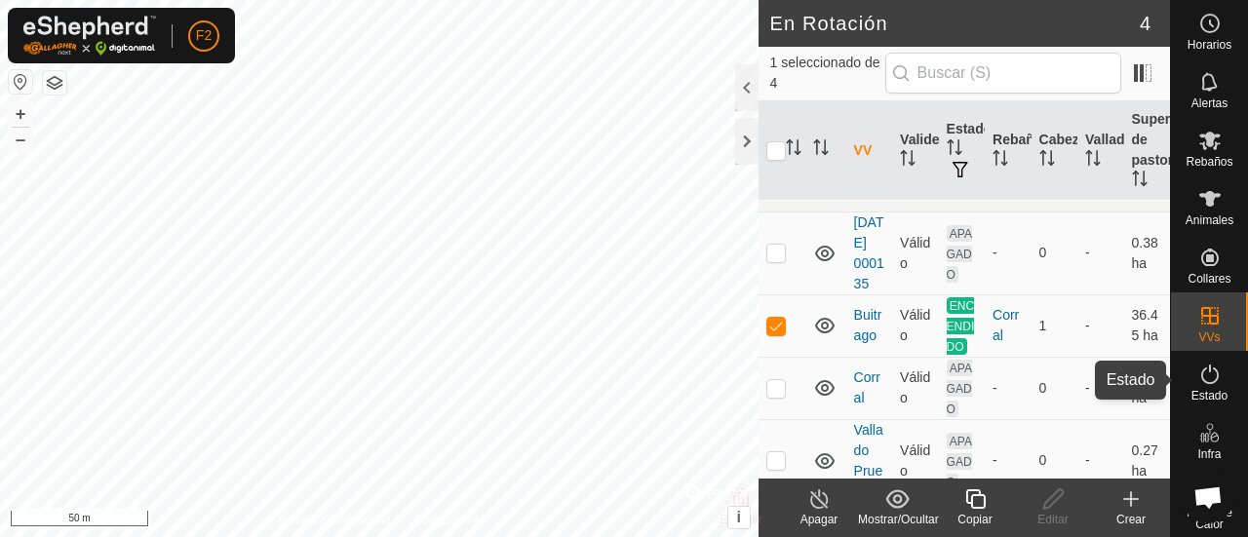
click at [1201, 396] on span "Estado" at bounding box center [1209, 396] width 36 height 12
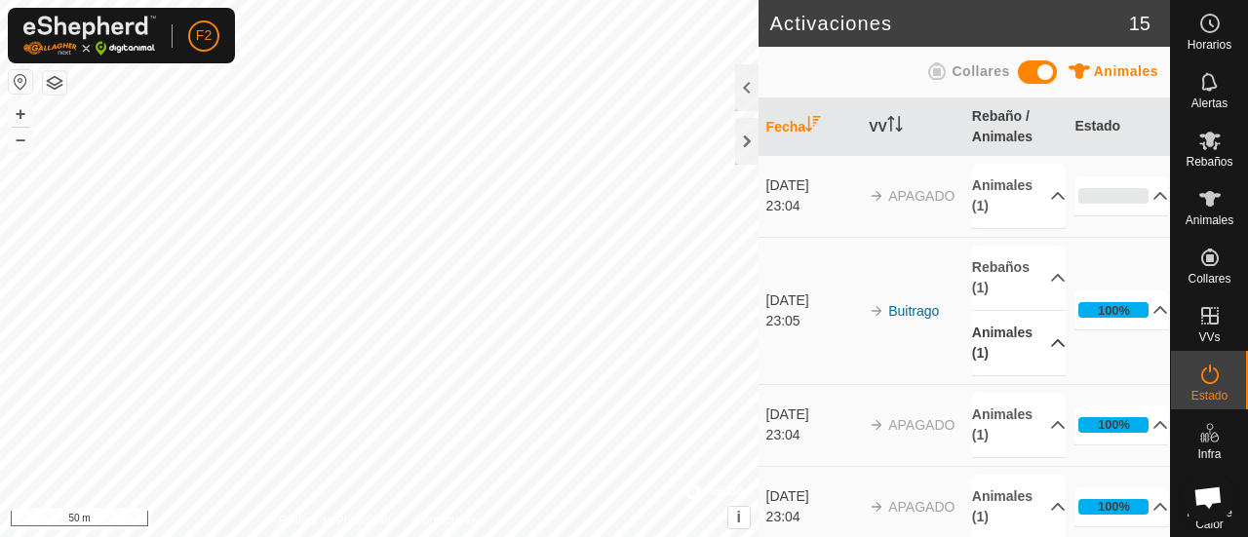
click at [1028, 348] on p-accordion-header "Animales (1)" at bounding box center [1019, 343] width 94 height 64
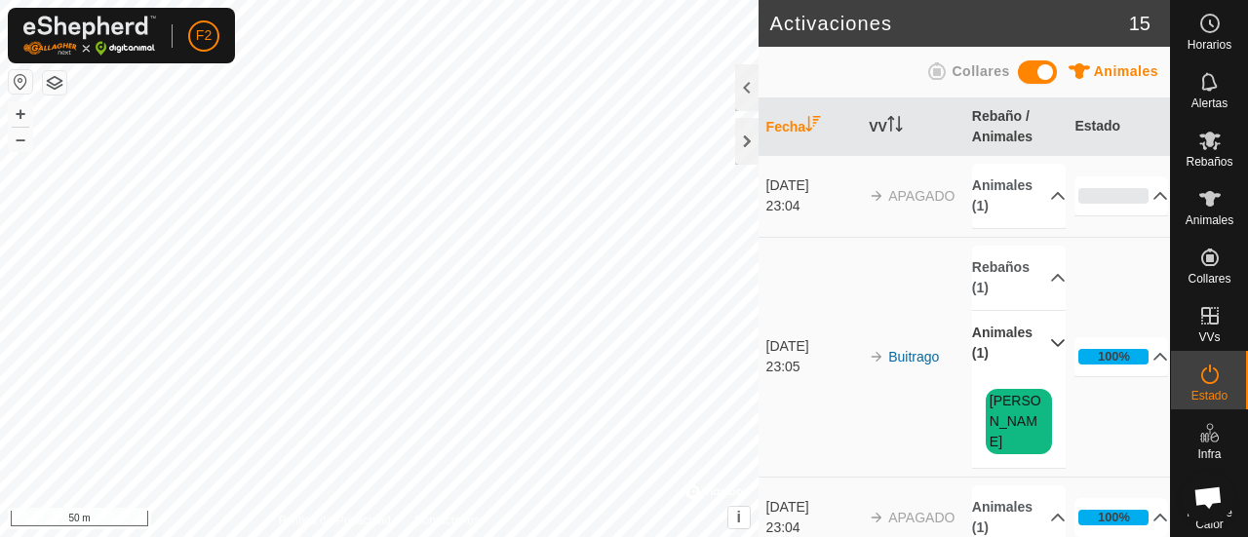
click at [1049, 73] on span at bounding box center [1037, 71] width 39 height 23
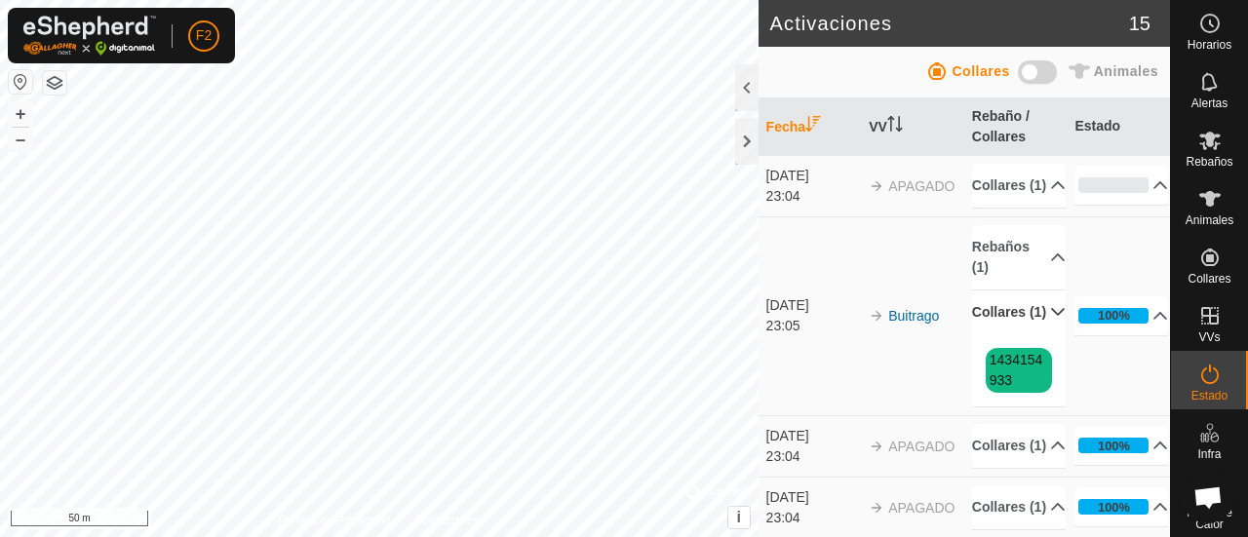
click at [1043, 83] on span at bounding box center [1037, 71] width 39 height 23
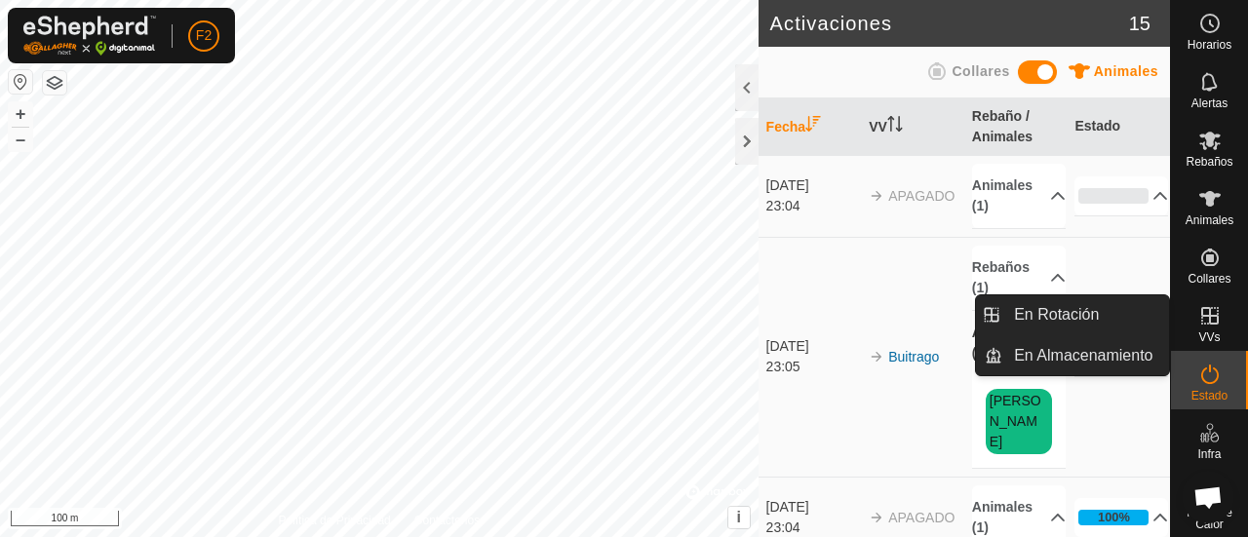
click at [1199, 323] on icon at bounding box center [1209, 315] width 23 height 23
click at [1111, 354] on link "En Almacenamiento" at bounding box center [1085, 355] width 167 height 39
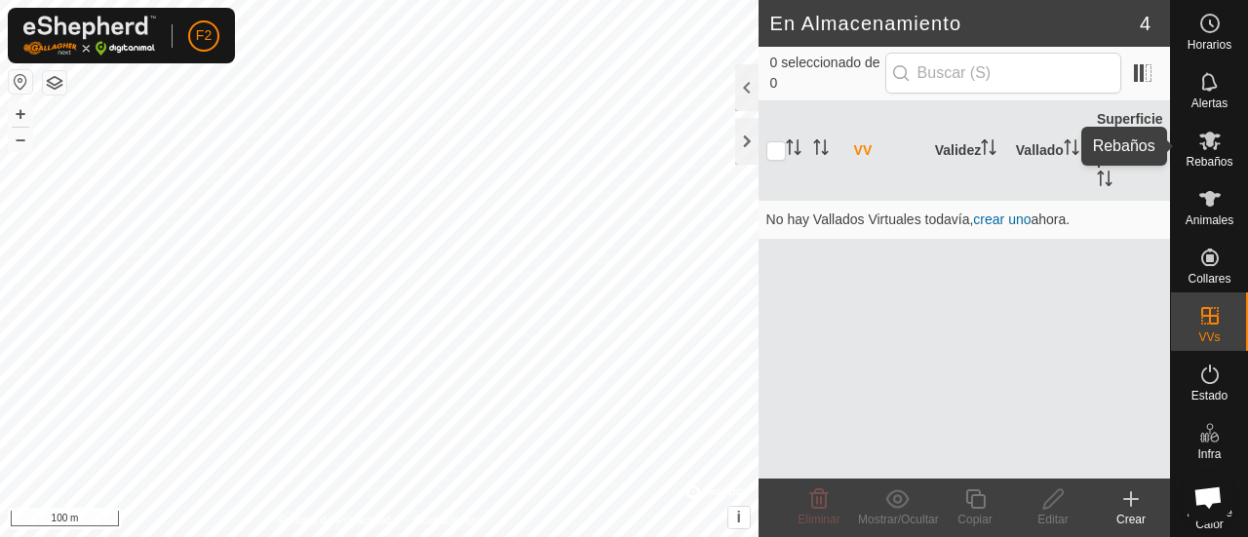
click at [1200, 164] on span "Rebaños" at bounding box center [1208, 162] width 47 height 12
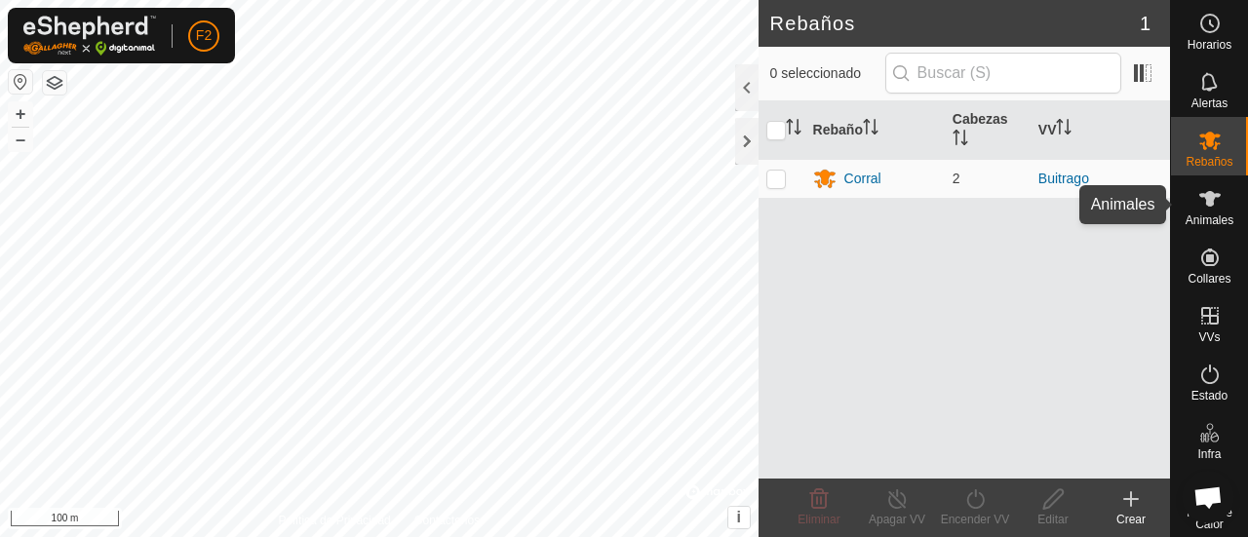
click at [1201, 194] on icon at bounding box center [1209, 199] width 21 height 16
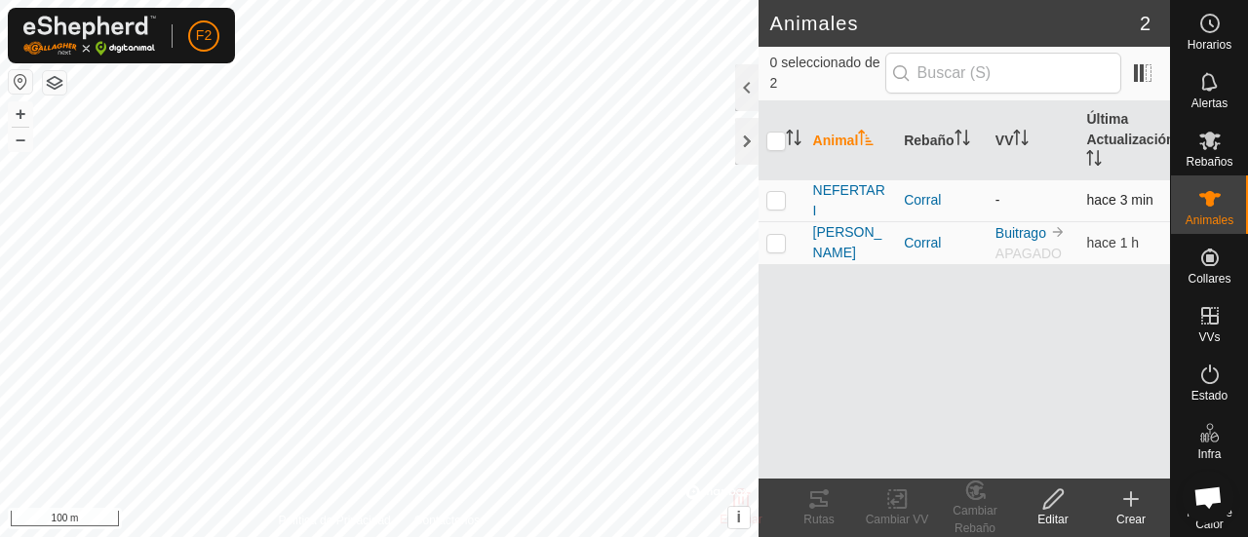
click at [776, 194] on p-checkbox at bounding box center [775, 200] width 19 height 16
checkbox input "true"
click at [775, 235] on p-checkbox at bounding box center [775, 243] width 19 height 16
checkbox input "true"
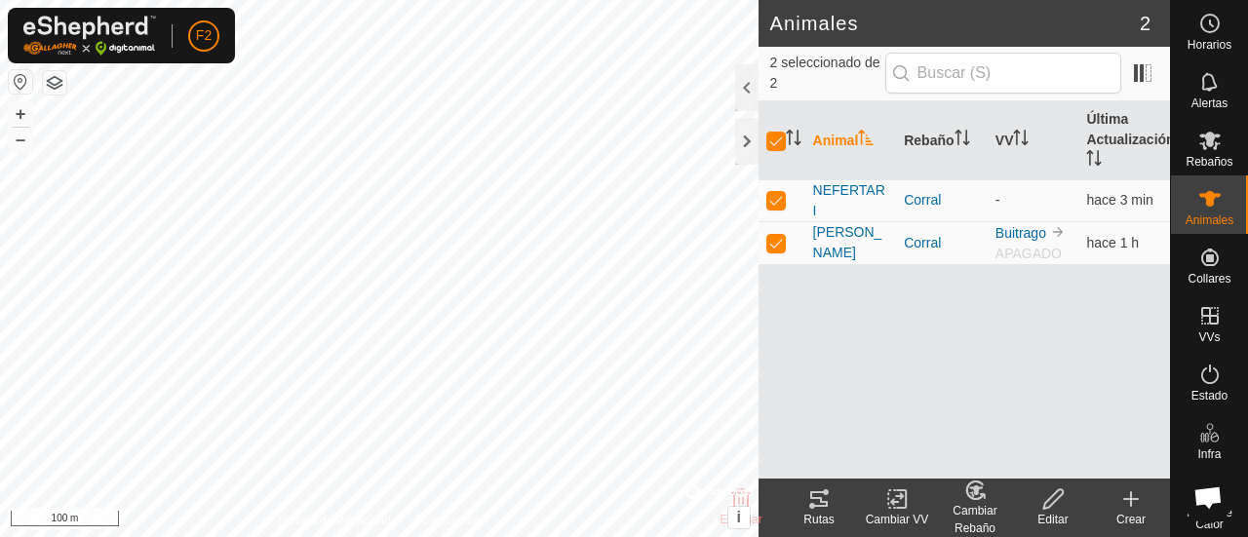
click at [895, 501] on icon at bounding box center [897, 499] width 14 height 13
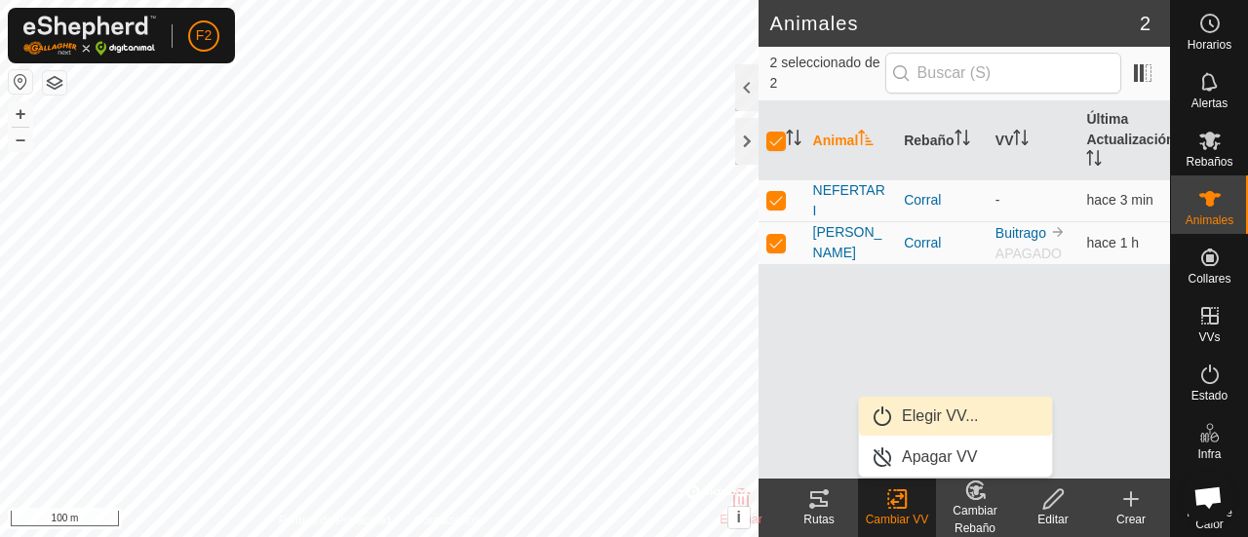
click at [945, 428] on link "Elegir VV..." at bounding box center [955, 416] width 193 height 39
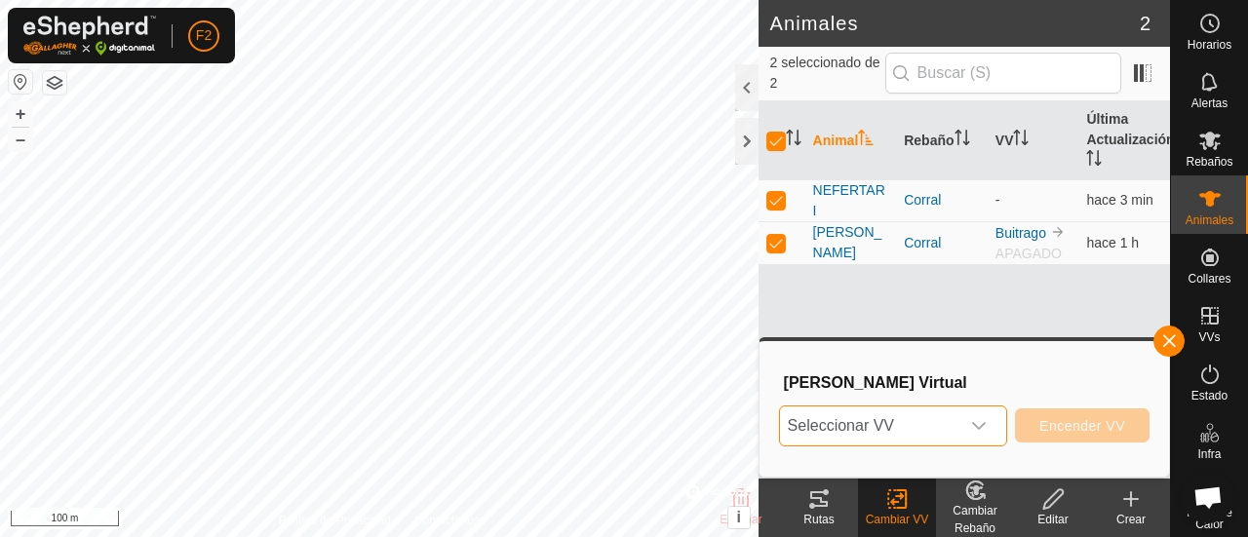
click at [953, 427] on span "Seleccionar VV" at bounding box center [869, 425] width 179 height 39
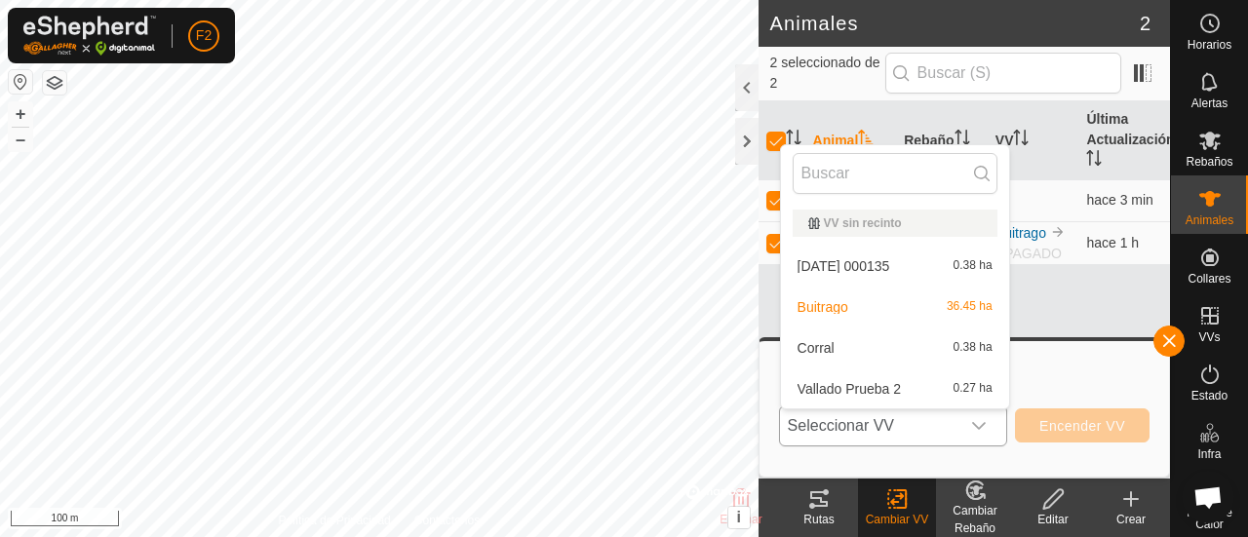
click at [897, 312] on li "Buitrago 36.45 ha" at bounding box center [895, 307] width 228 height 39
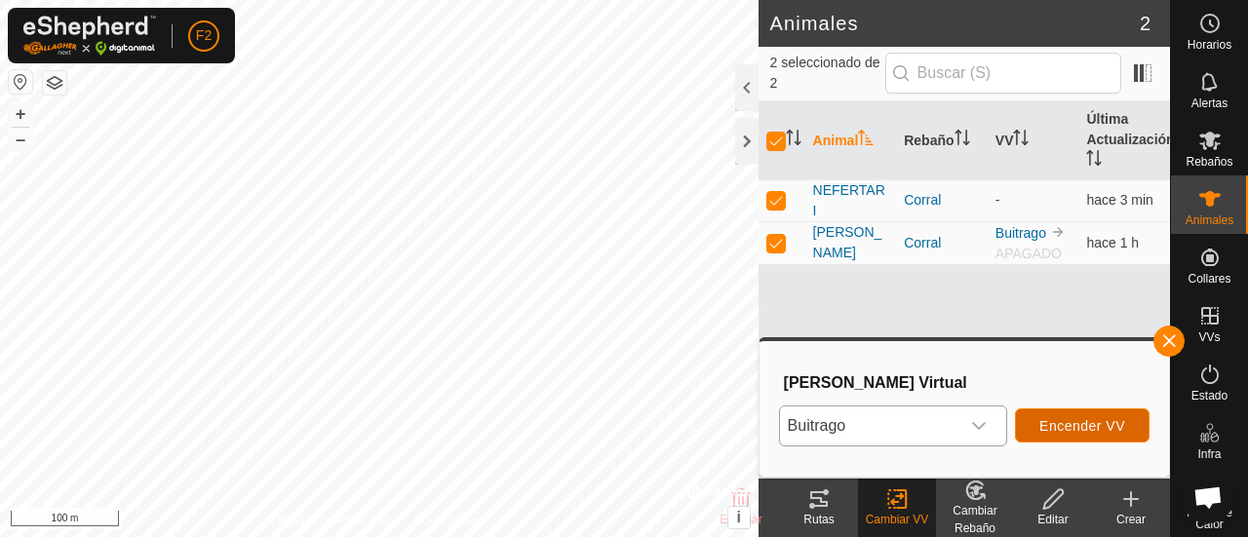
click at [1064, 414] on button "Encender VV" at bounding box center [1082, 425] width 135 height 34
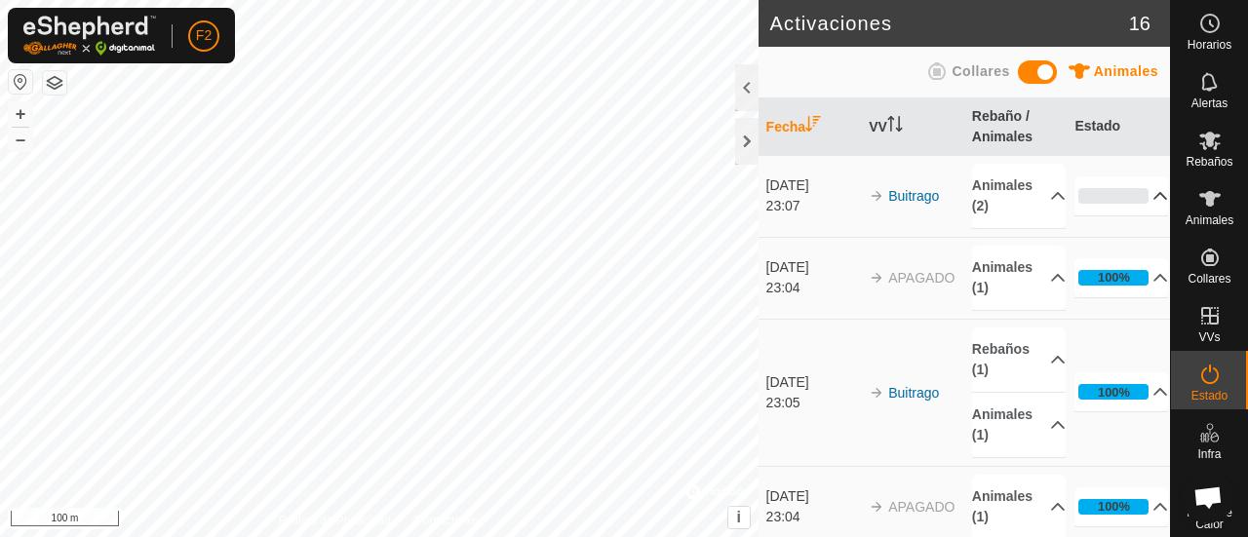
click at [1130, 194] on p-accordion-header "0%" at bounding box center [1121, 195] width 94 height 39
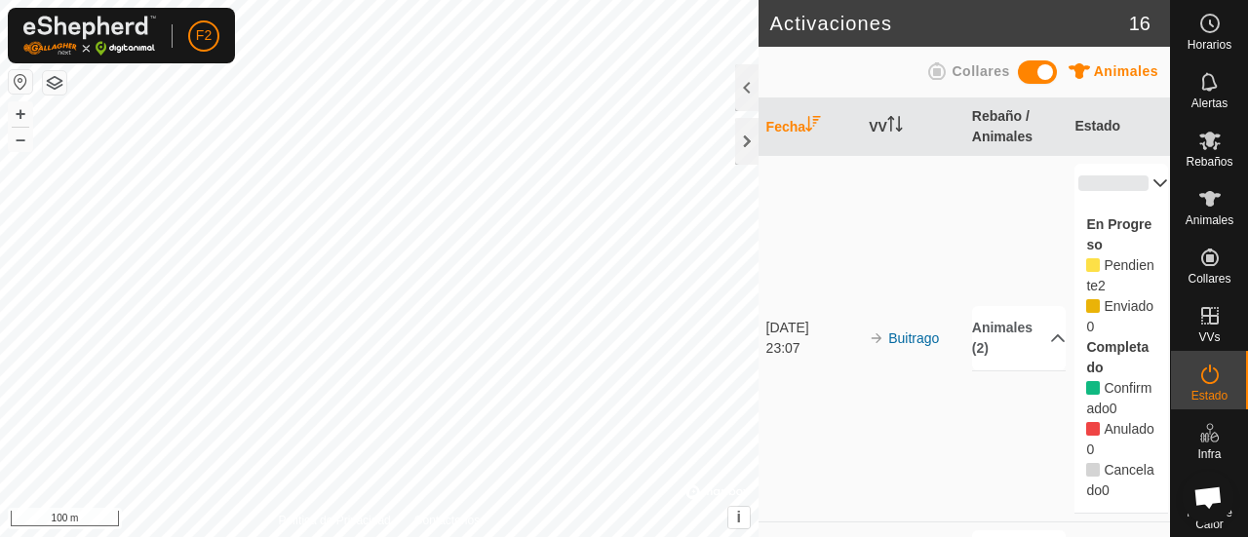
click at [1127, 178] on p-accordion-header "0%" at bounding box center [1121, 183] width 94 height 39
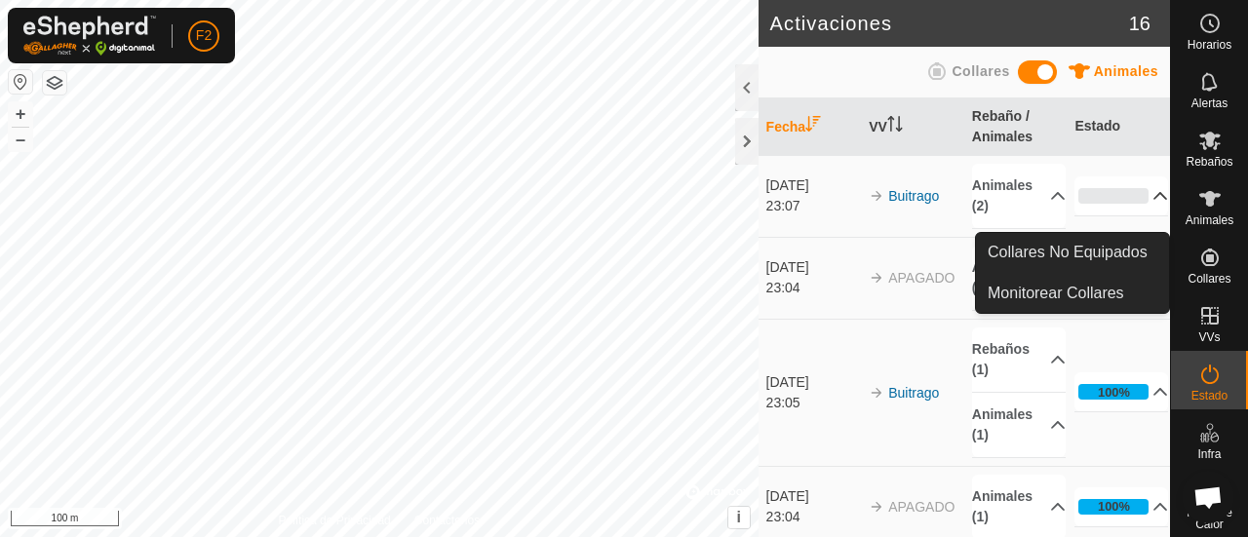
click at [1213, 279] on span "Collares" at bounding box center [1208, 279] width 43 height 12
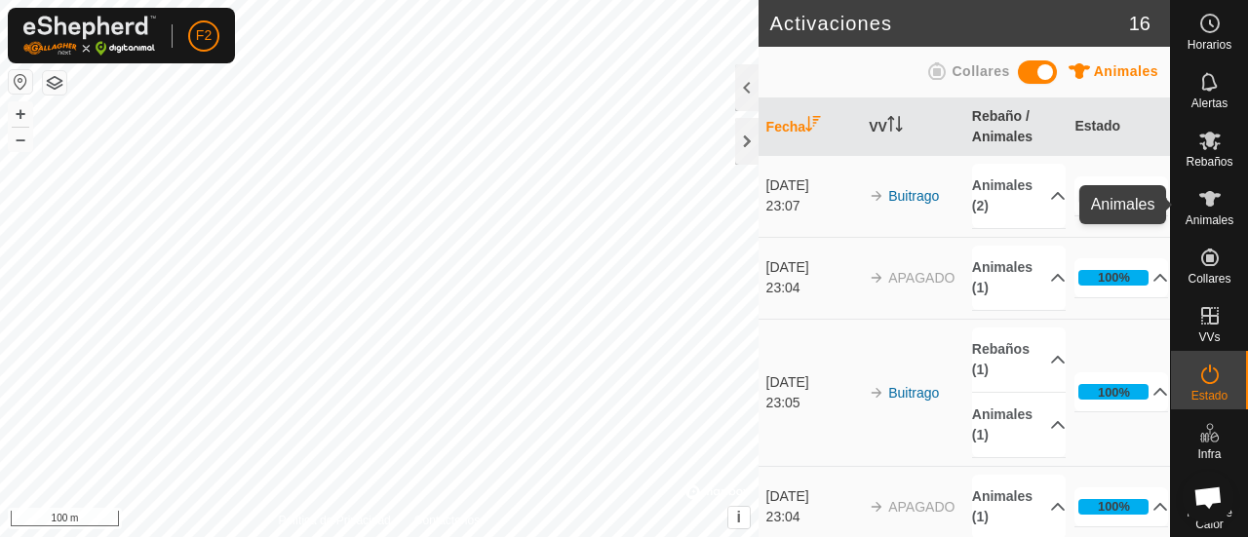
click at [1210, 204] on icon at bounding box center [1209, 198] width 23 height 23
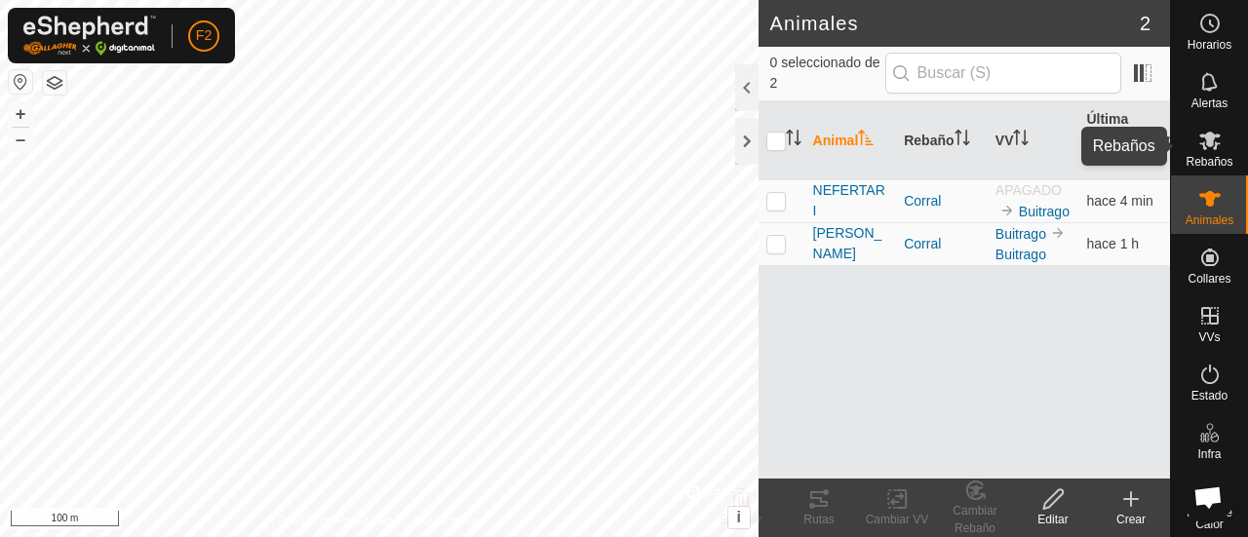
click at [1194, 160] on span "Rebaños" at bounding box center [1208, 162] width 47 height 12
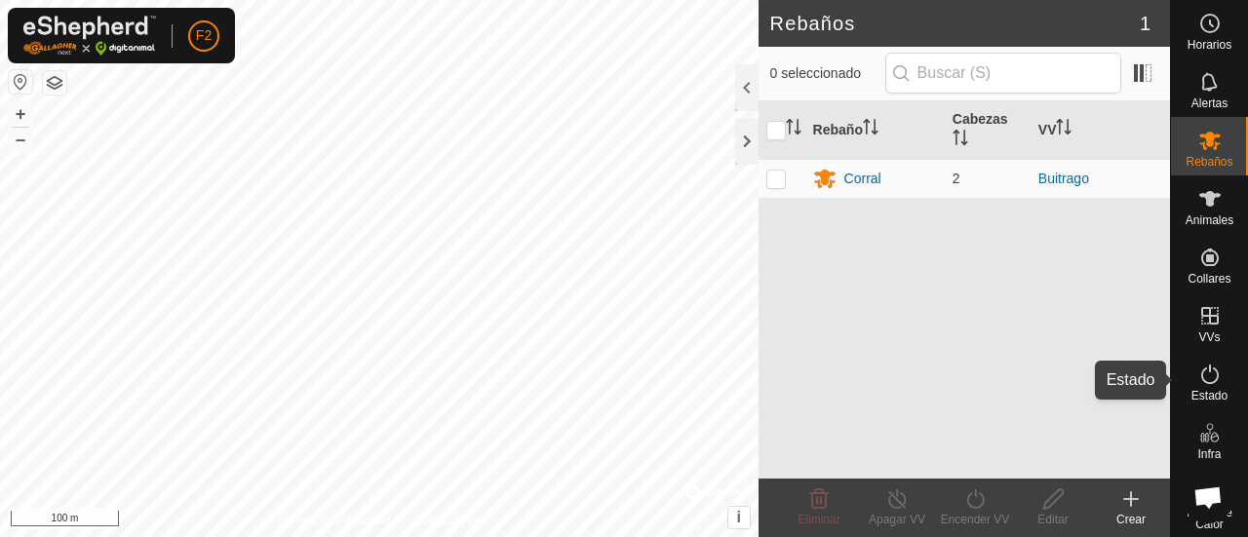
click at [1200, 373] on icon at bounding box center [1209, 374] width 23 height 23
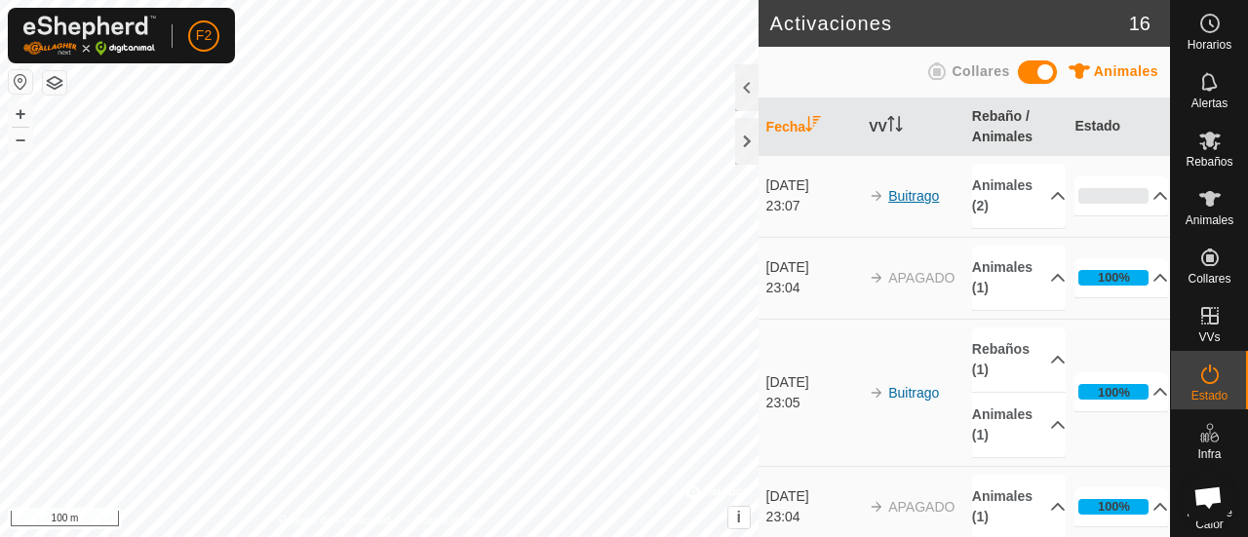
click at [909, 197] on link "Buitrago" at bounding box center [913, 196] width 51 height 16
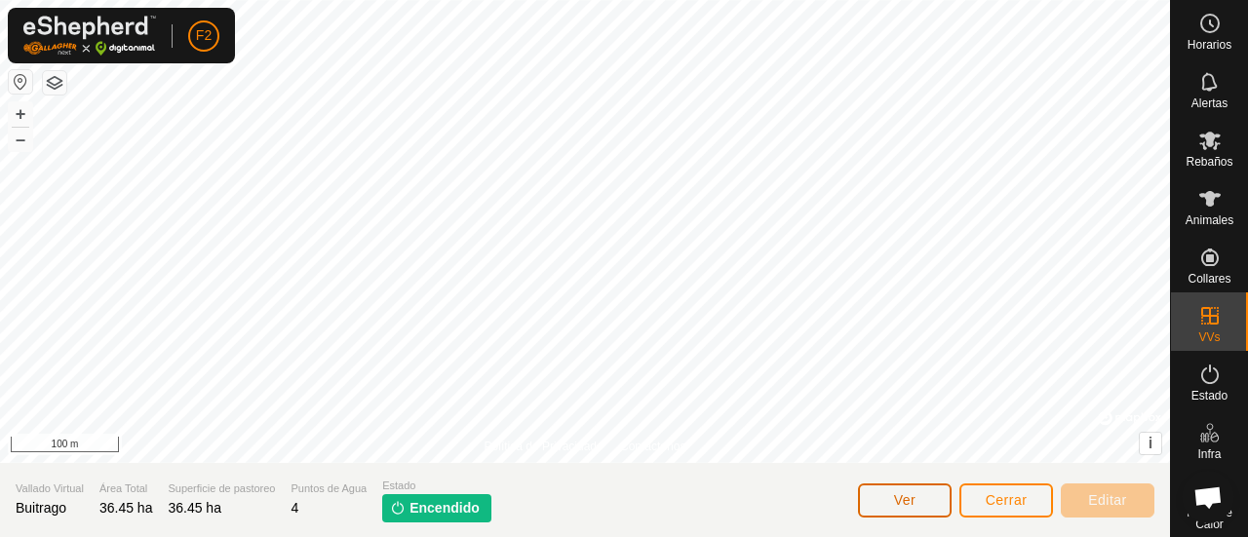
click at [911, 497] on span "Ver" at bounding box center [905, 500] width 22 height 16
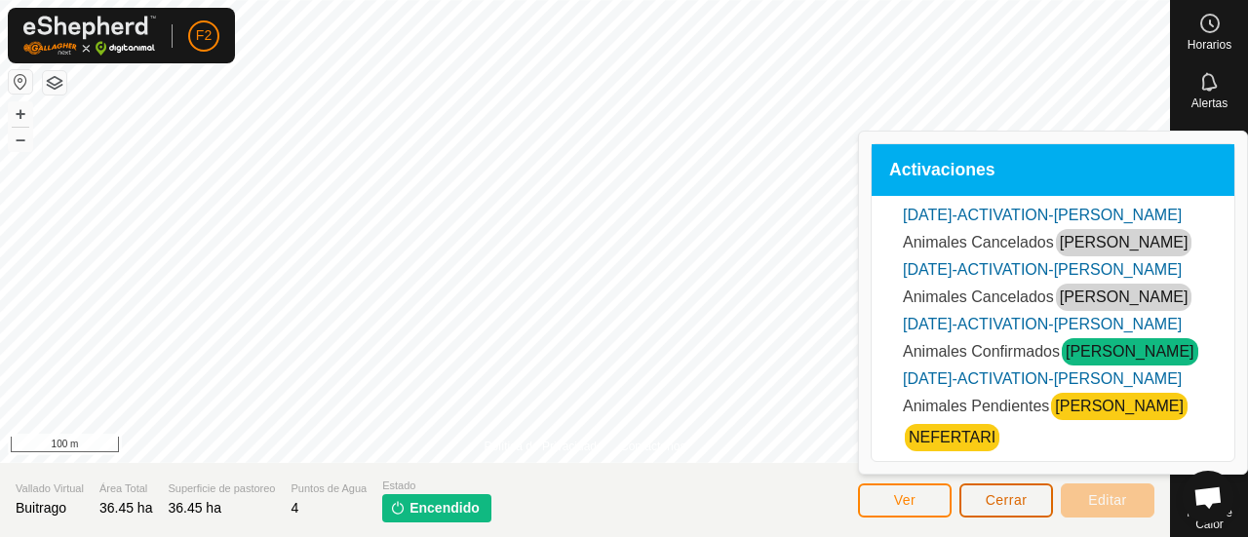
click at [1018, 502] on span "Cerrar" at bounding box center [1007, 500] width 42 height 16
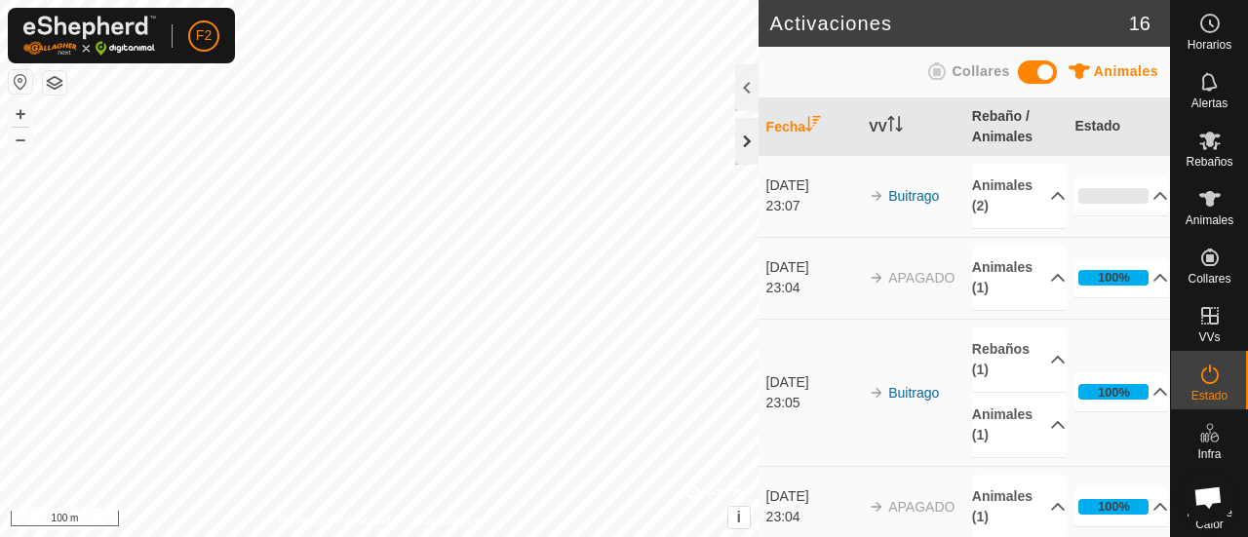
click at [746, 142] on div at bounding box center [746, 141] width 23 height 47
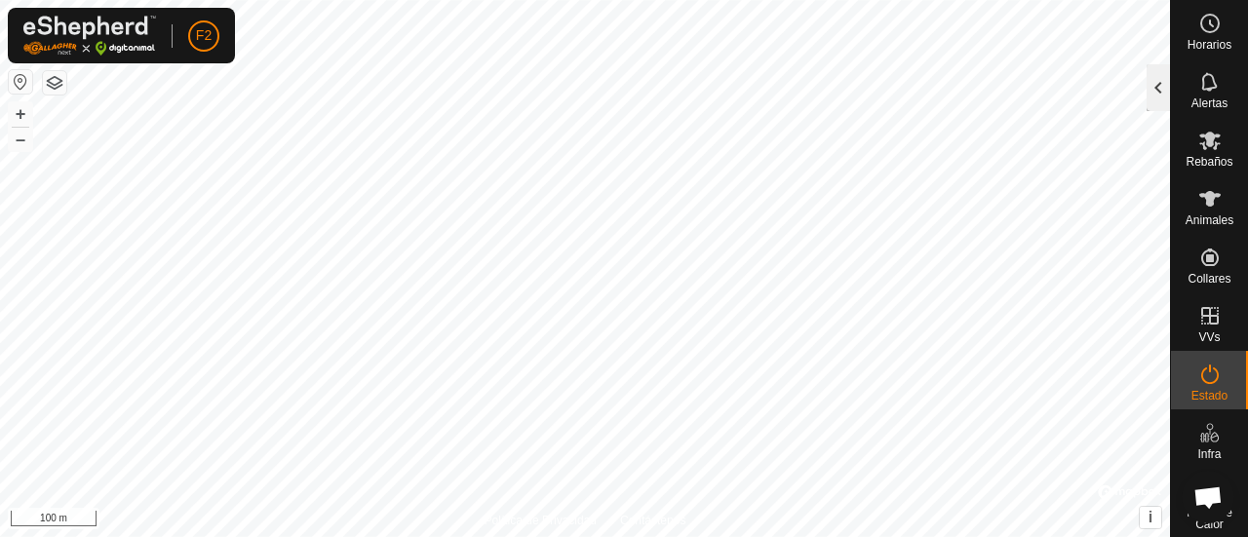
click at [1158, 83] on div at bounding box center [1157, 87] width 23 height 47
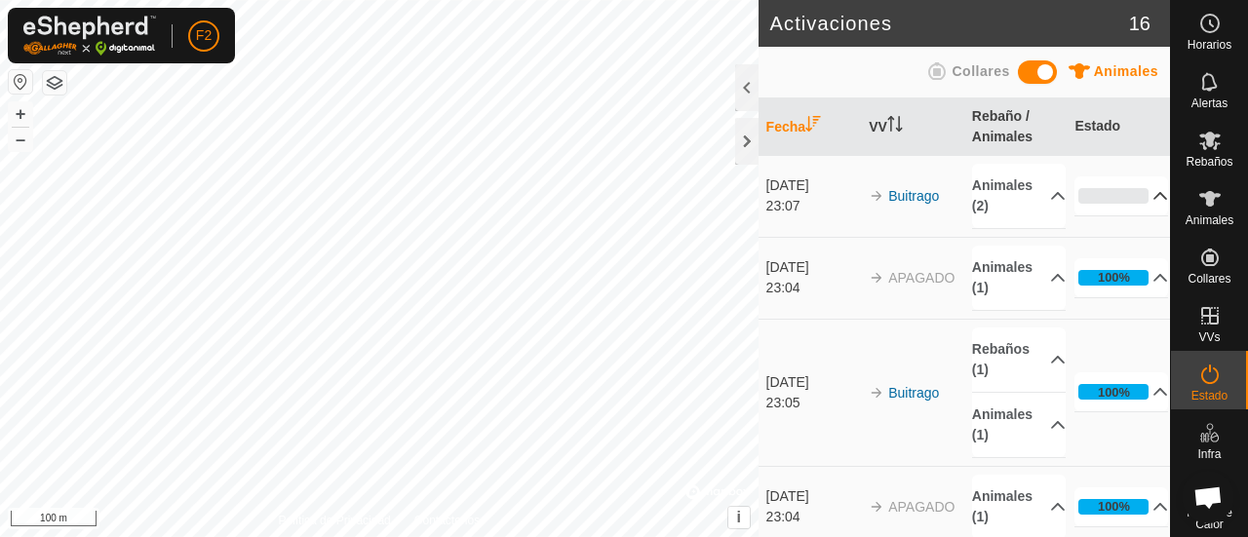
click at [1131, 208] on p-accordion-header "0%" at bounding box center [1121, 195] width 94 height 39
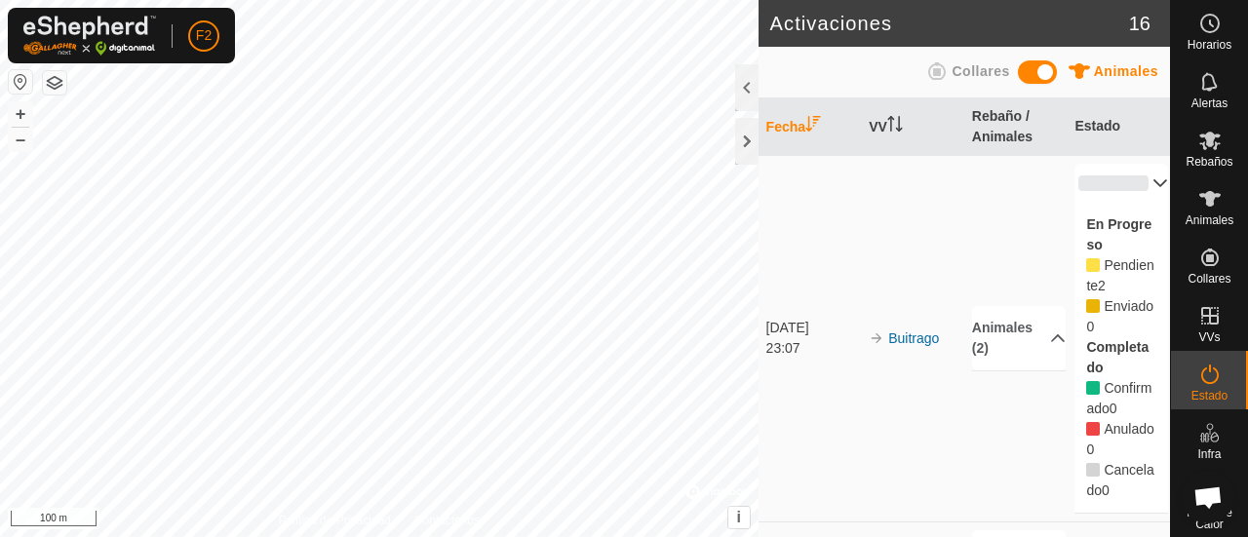
click at [1138, 190] on p-accordion-header "0%" at bounding box center [1121, 183] width 94 height 39
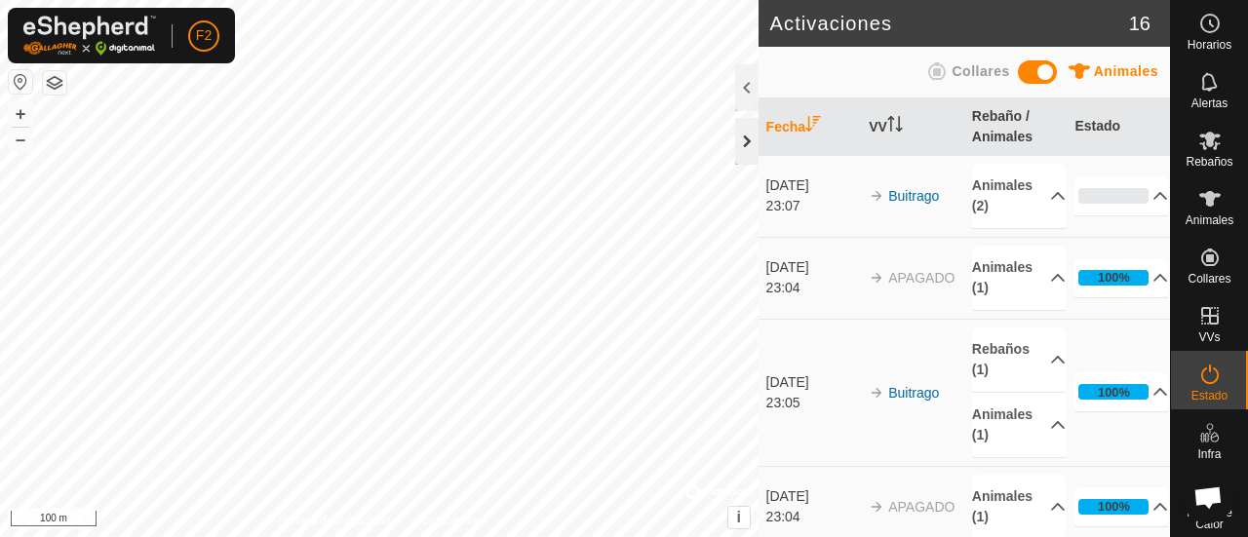
click at [748, 156] on div at bounding box center [746, 141] width 23 height 47
click at [1137, 194] on p-accordion-header "0%" at bounding box center [1121, 195] width 94 height 39
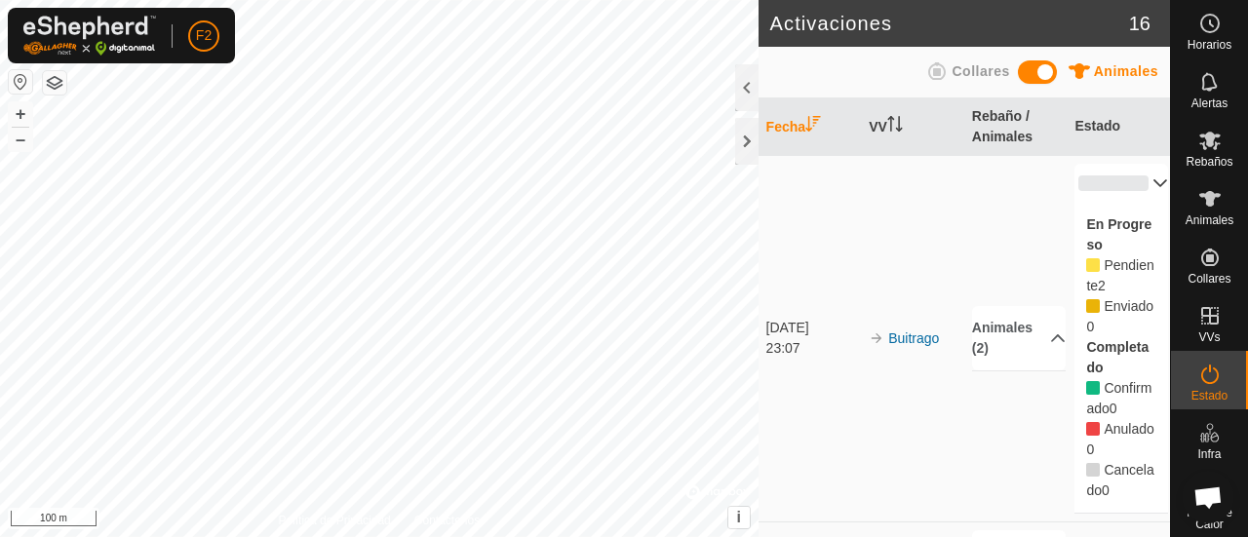
click at [1137, 192] on p-accordion-header "0%" at bounding box center [1121, 183] width 94 height 39
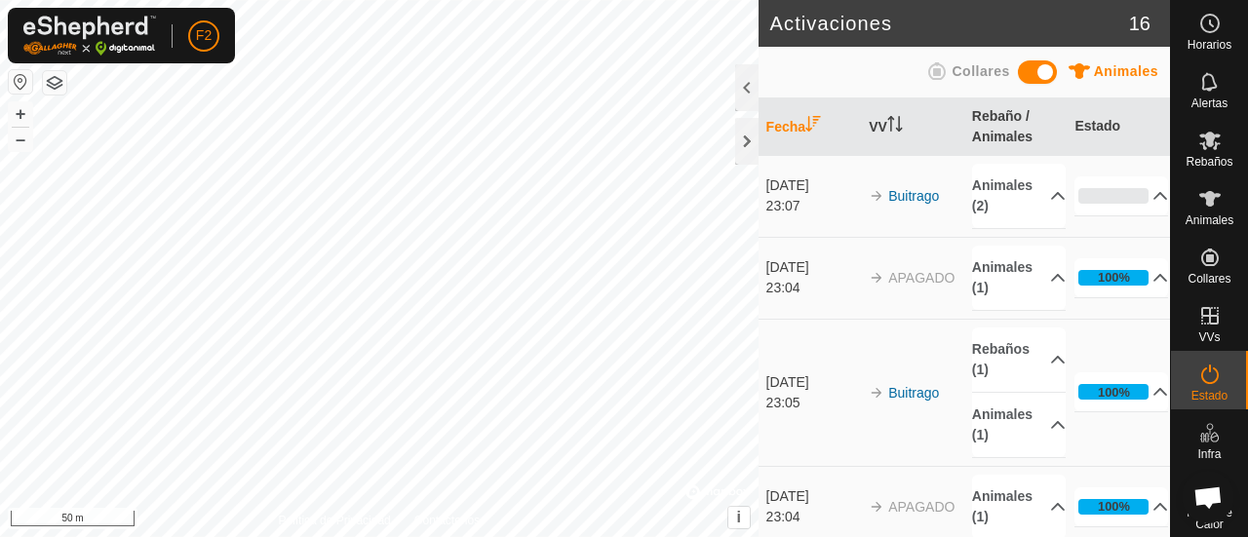
click at [523, 0] on html "F2 Horarios Alertas Rebaños Animales Collares VVs Estado Infra Mapa de Calor Ay…" at bounding box center [624, 268] width 1248 height 537
click at [554, 536] on html "F2 Horarios Alertas Rebaños Animales Collares VVs Estado Infra Mapa de Calor Ay…" at bounding box center [624, 268] width 1248 height 537
click at [534, 536] on html "F2 Horarios Alertas Rebaños Animales Collares VVs Estado Infra Mapa de Calor Ay…" at bounding box center [624, 268] width 1248 height 537
click at [523, 536] on html "F2 Horarios Alertas Rebaños Animales Collares VVs Estado Infra Mapa de Calor Ay…" at bounding box center [624, 268] width 1248 height 537
click at [476, 536] on html "F2 Horarios Alertas Rebaños Animales Collares VVs Estado Infra Mapa de Calor Ay…" at bounding box center [624, 268] width 1248 height 537
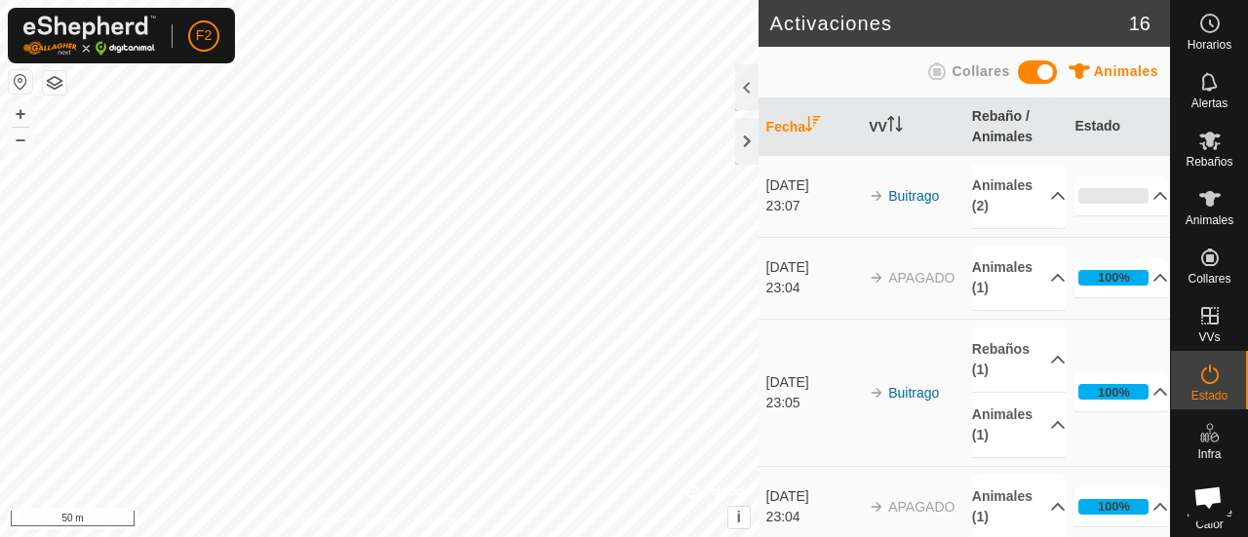
click at [413, 536] on html "F2 Horarios Alertas Rebaños Animales Collares VVs Estado Infra Mapa de Calor Ay…" at bounding box center [624, 268] width 1248 height 537
click at [293, 536] on html "F2 Horarios Alertas Rebaños Animales Collares VVs Estado Infra Mapa de Calor Ay…" at bounding box center [624, 268] width 1248 height 537
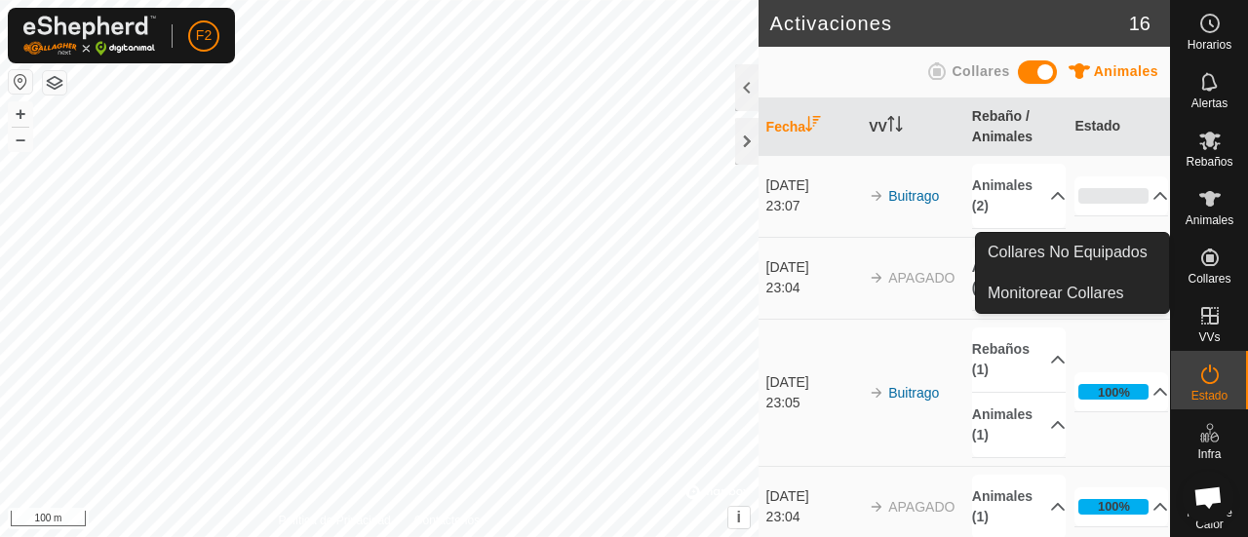
click at [1212, 277] on span "Collares" at bounding box center [1208, 279] width 43 height 12
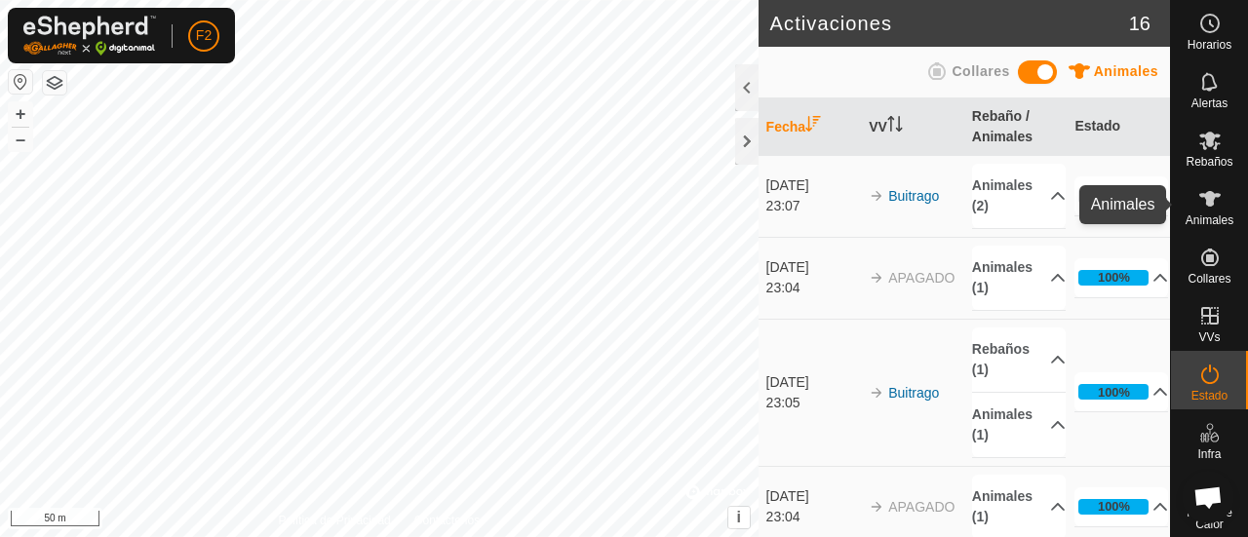
click at [1203, 202] on icon at bounding box center [1209, 199] width 21 height 16
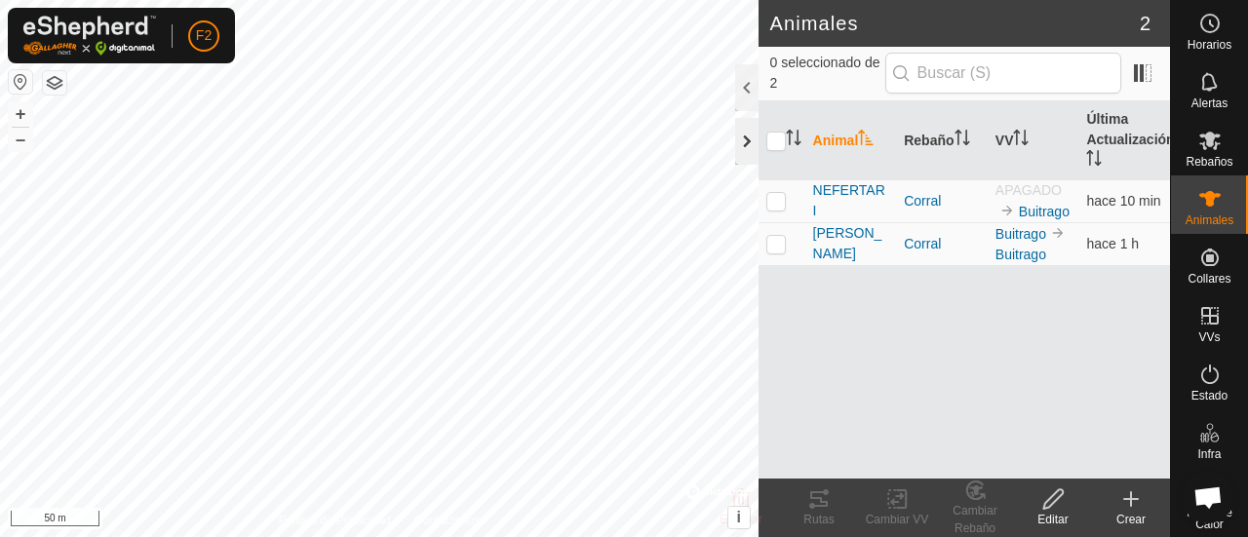
click at [749, 156] on div at bounding box center [746, 141] width 23 height 47
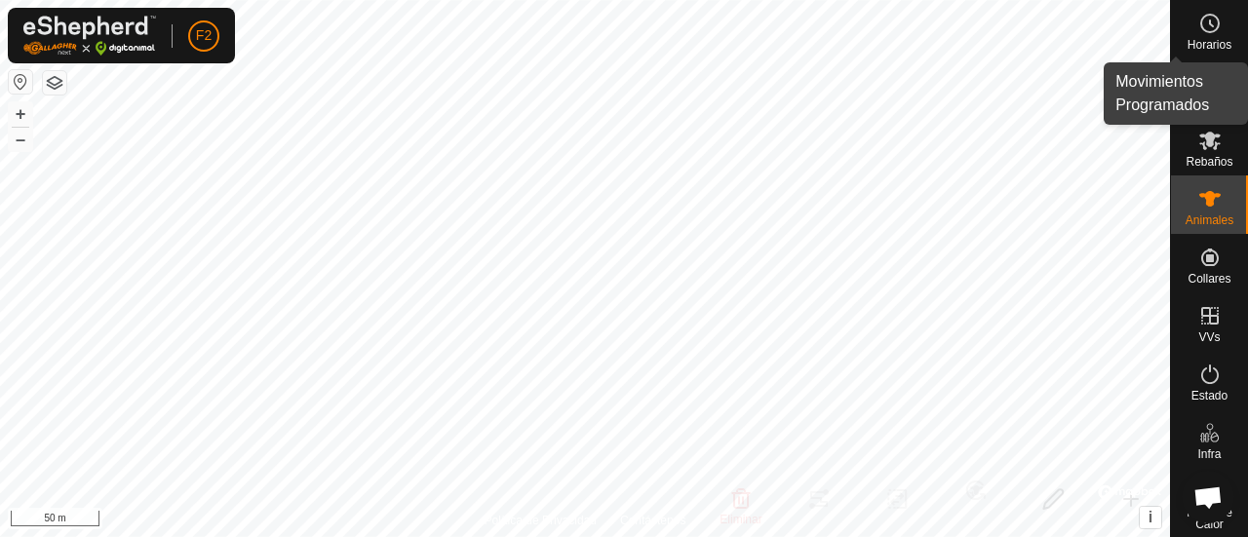
click at [1198, 34] on icon at bounding box center [1209, 23] width 23 height 23
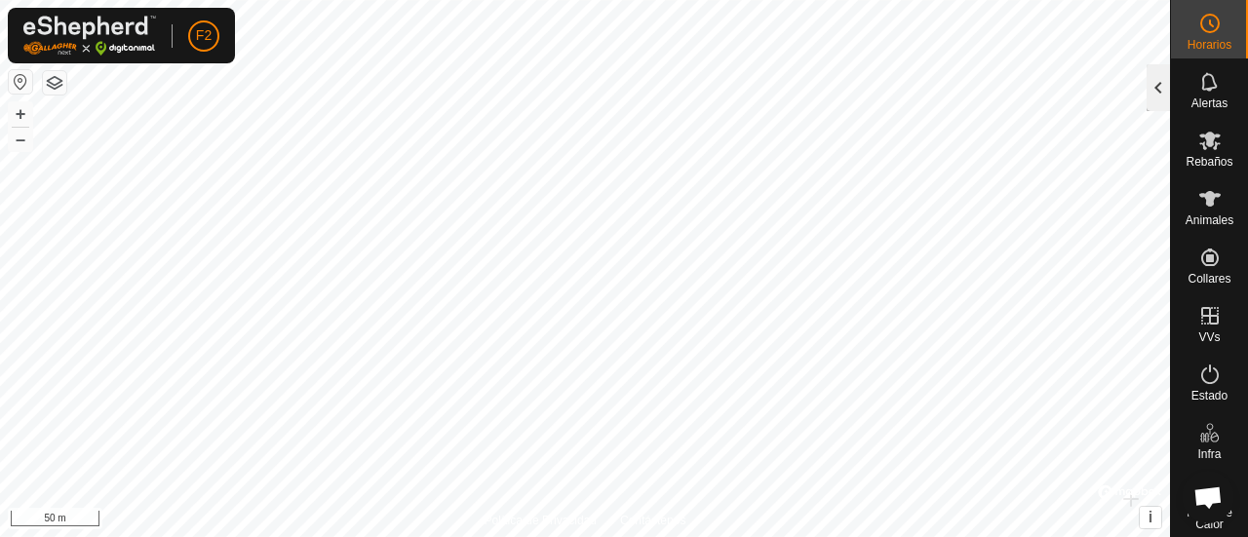
click at [1156, 97] on div at bounding box center [1157, 87] width 23 height 47
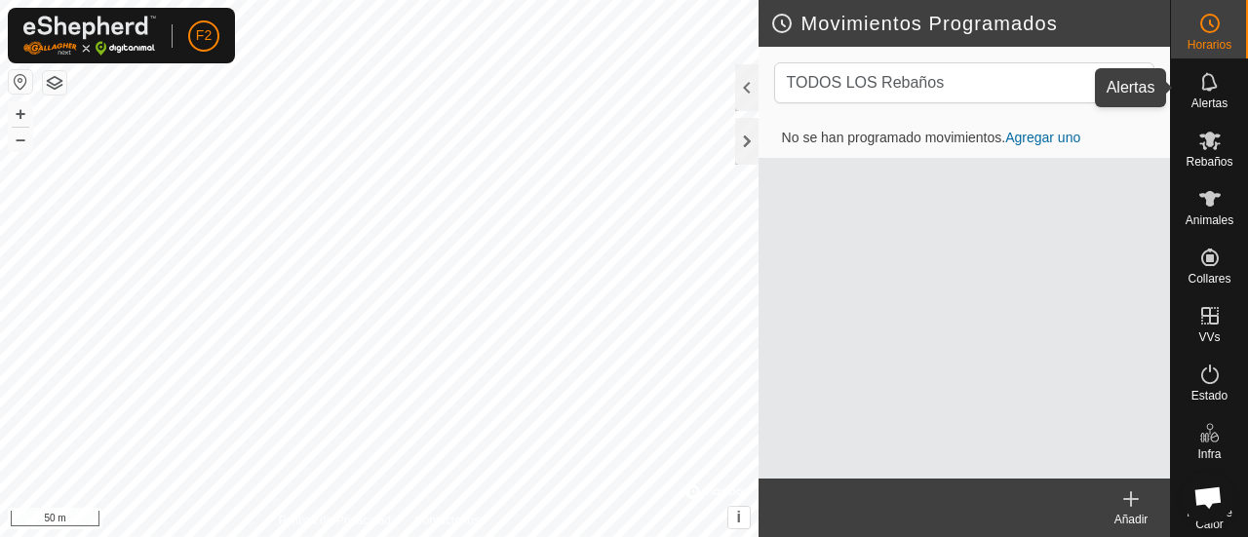
click at [1198, 93] on icon at bounding box center [1209, 81] width 23 height 23
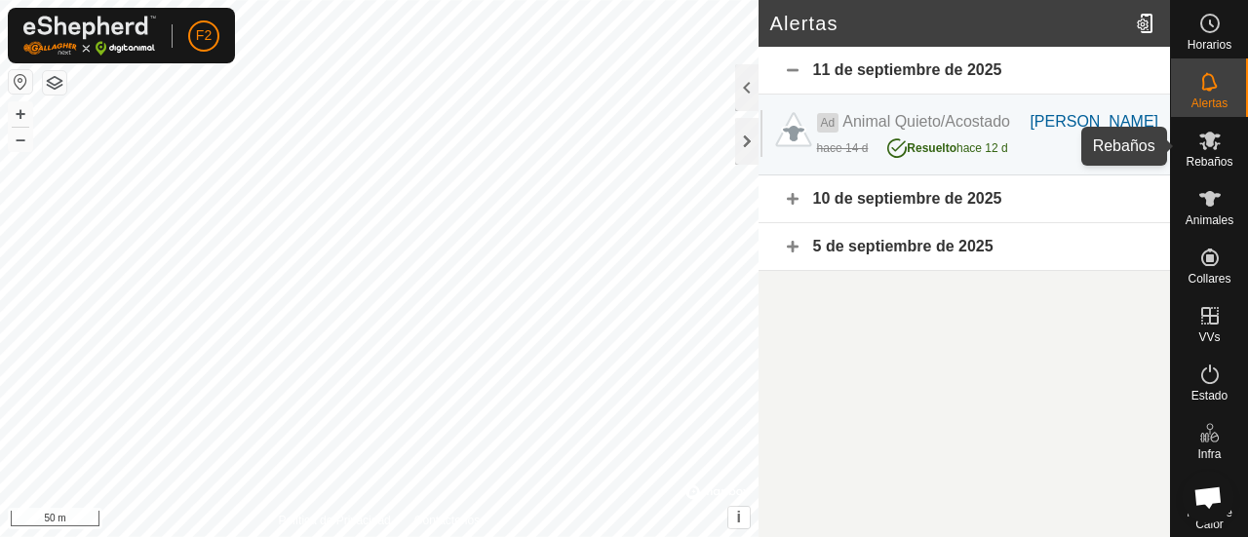
click at [1203, 154] on es-mob-svg-icon at bounding box center [1209, 140] width 35 height 31
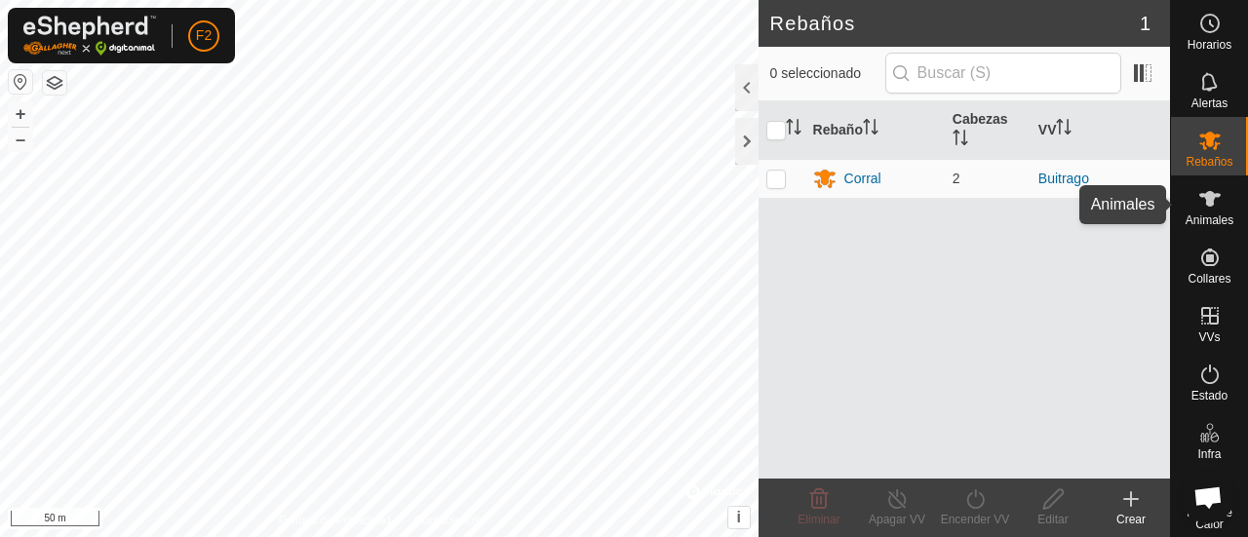
click at [1200, 199] on icon at bounding box center [1209, 199] width 21 height 16
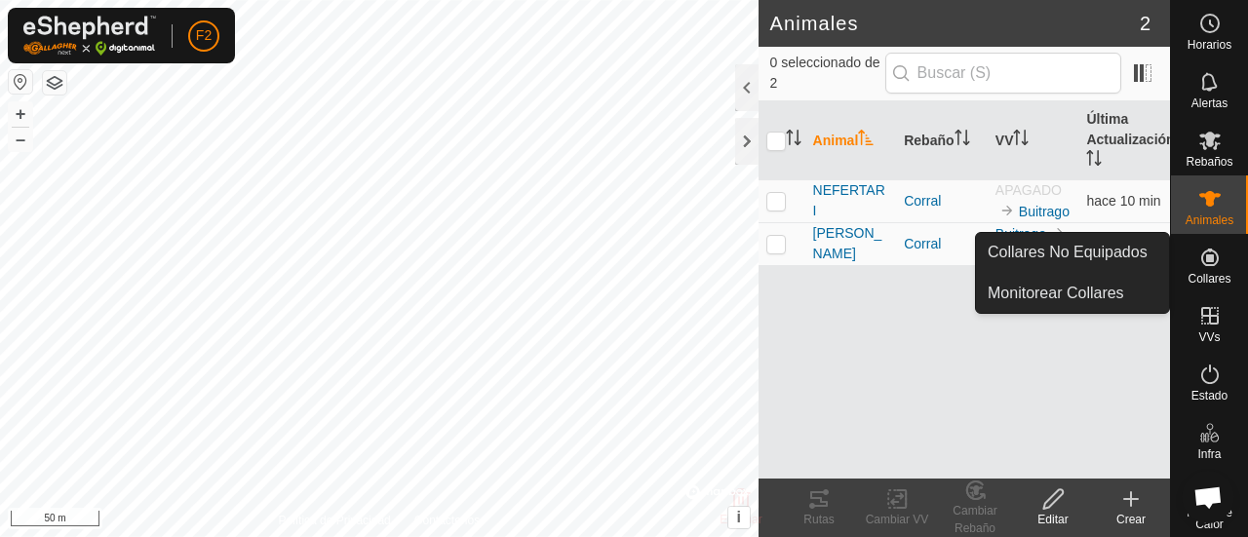
click at [1216, 269] on es-neckbands-svg-icon at bounding box center [1209, 257] width 35 height 31
click at [1121, 300] on link "Monitorear Collares" at bounding box center [1072, 293] width 193 height 39
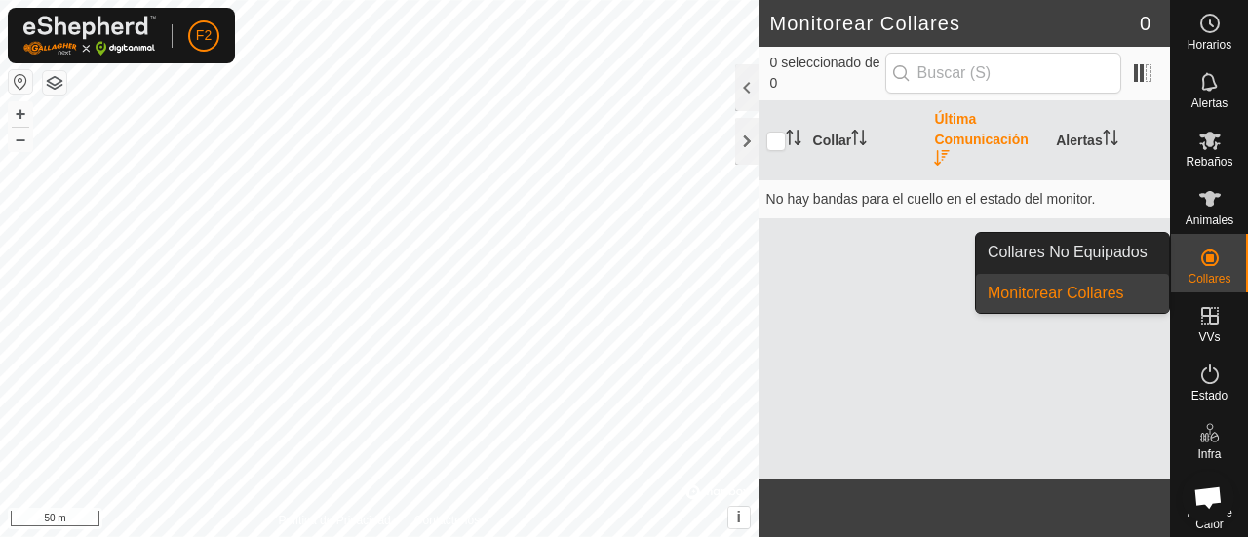
click at [1219, 258] on div "Collares" at bounding box center [1209, 263] width 77 height 58
click at [1133, 254] on link "Collares No Equipados" at bounding box center [1072, 252] width 193 height 39
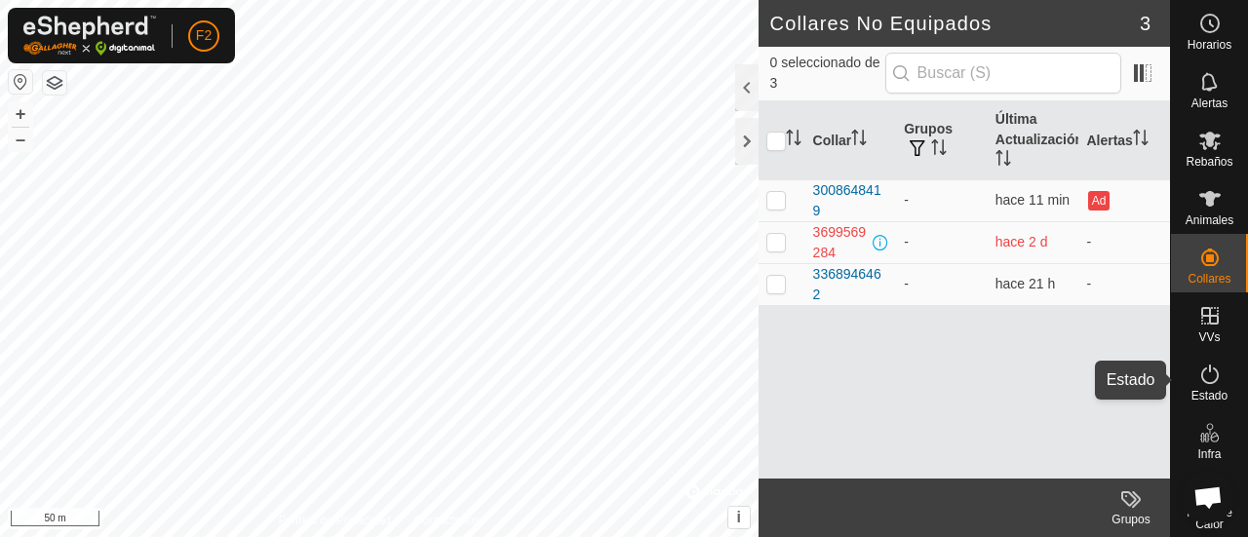
click at [1206, 381] on icon at bounding box center [1210, 374] width 18 height 19
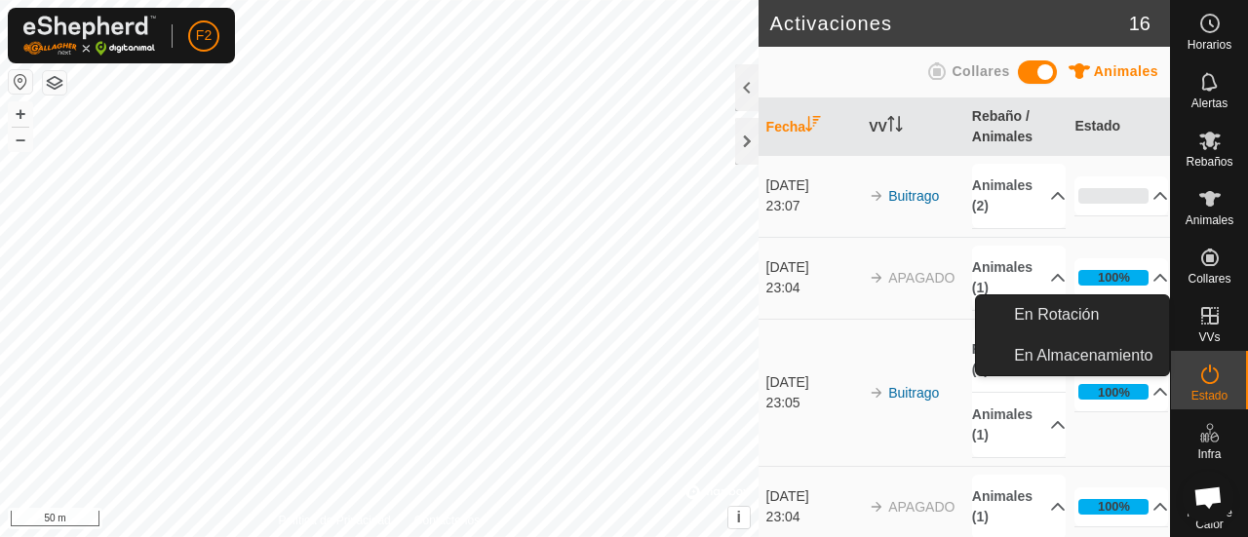
scroll to position [59, 0]
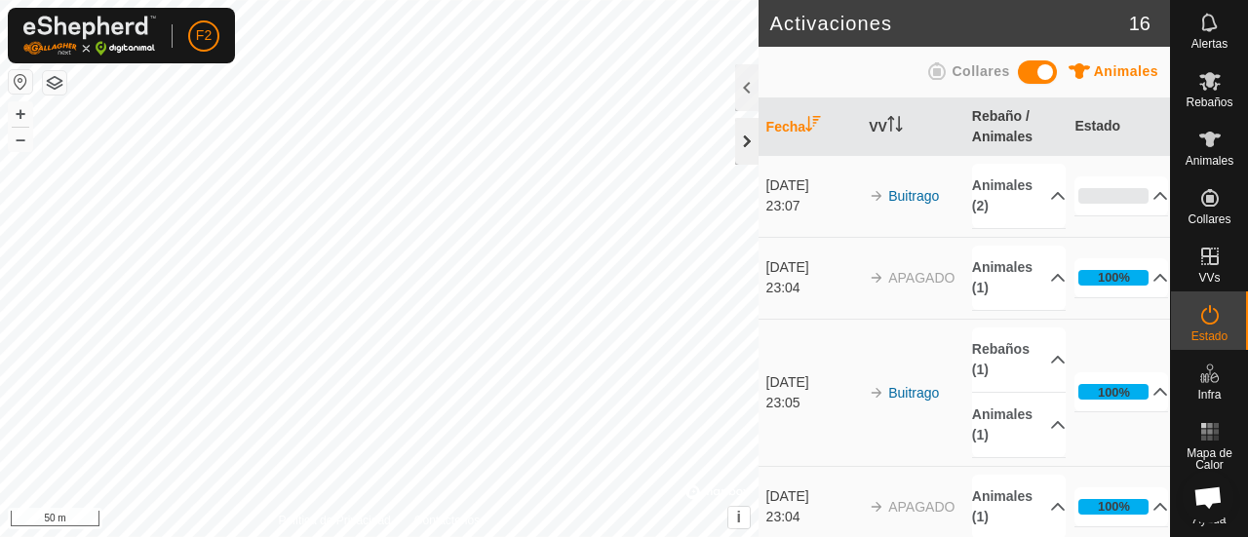
click at [741, 131] on div at bounding box center [746, 141] width 23 height 47
